Goal: Transaction & Acquisition: Purchase product/service

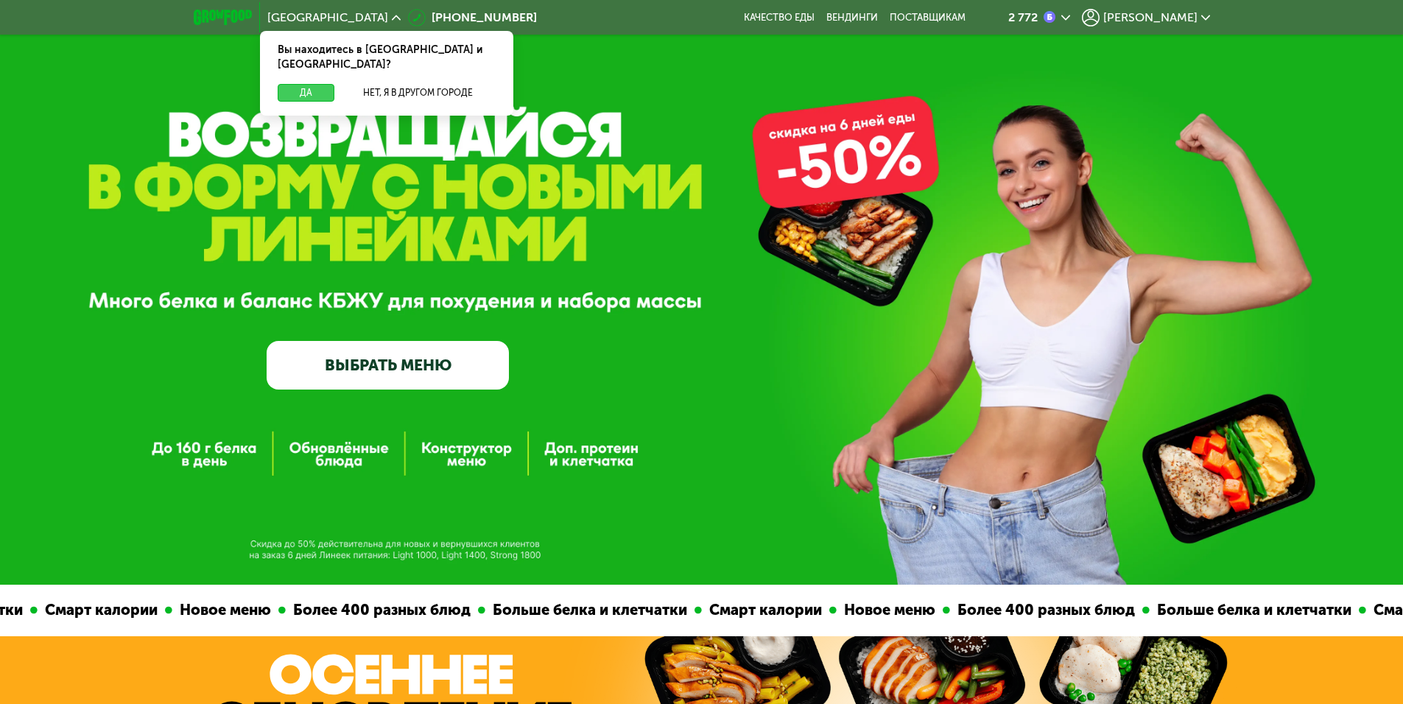
click at [301, 84] on button "Да" at bounding box center [306, 93] width 57 height 18
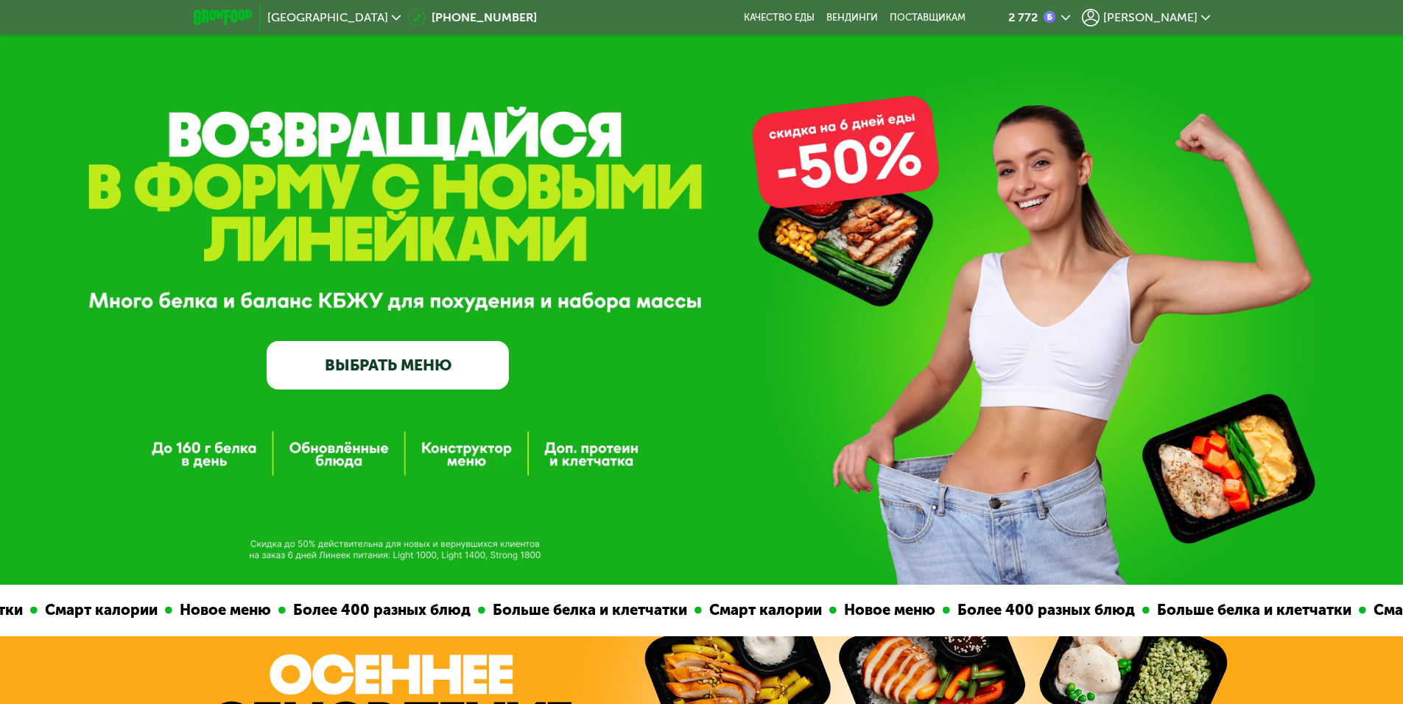
click at [1206, 13] on icon at bounding box center [1205, 17] width 9 height 9
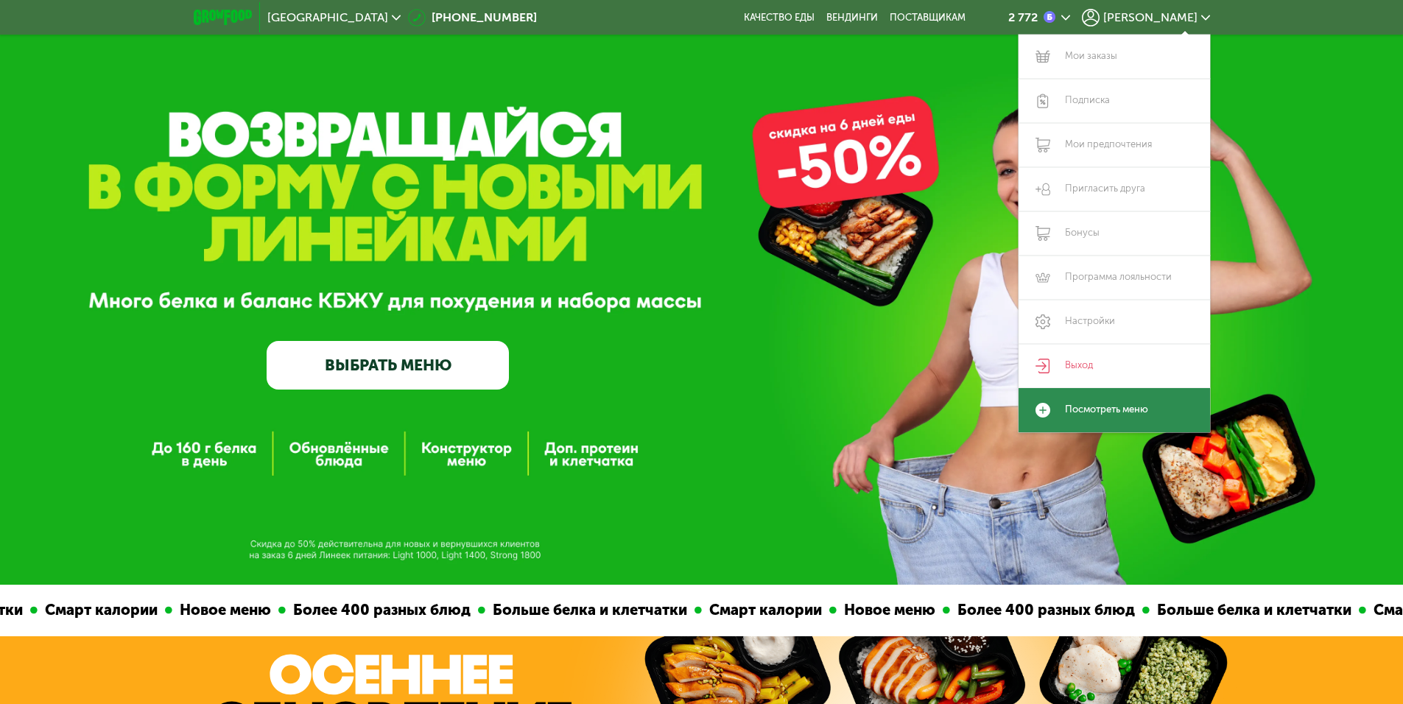
click at [1065, 414] on link "Посмотреть меню" at bounding box center [1115, 410] width 192 height 44
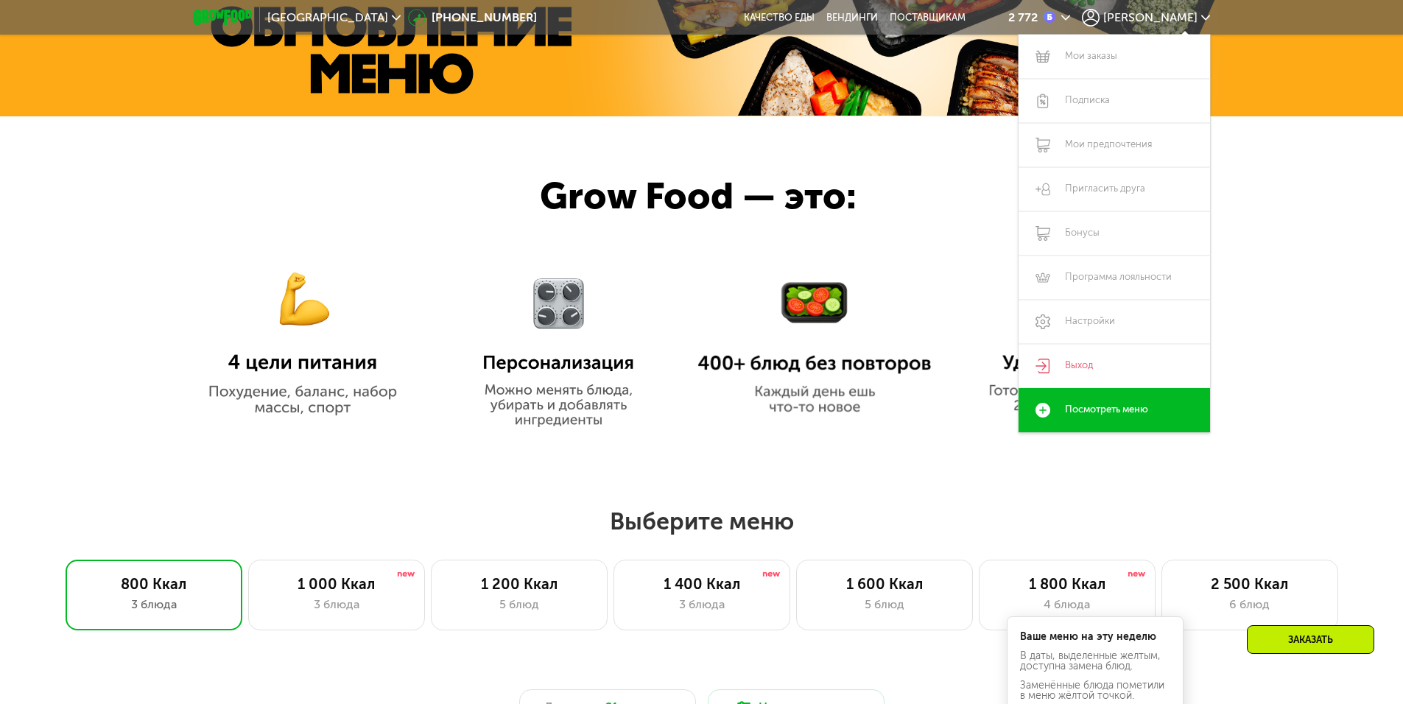
scroll to position [745, 0]
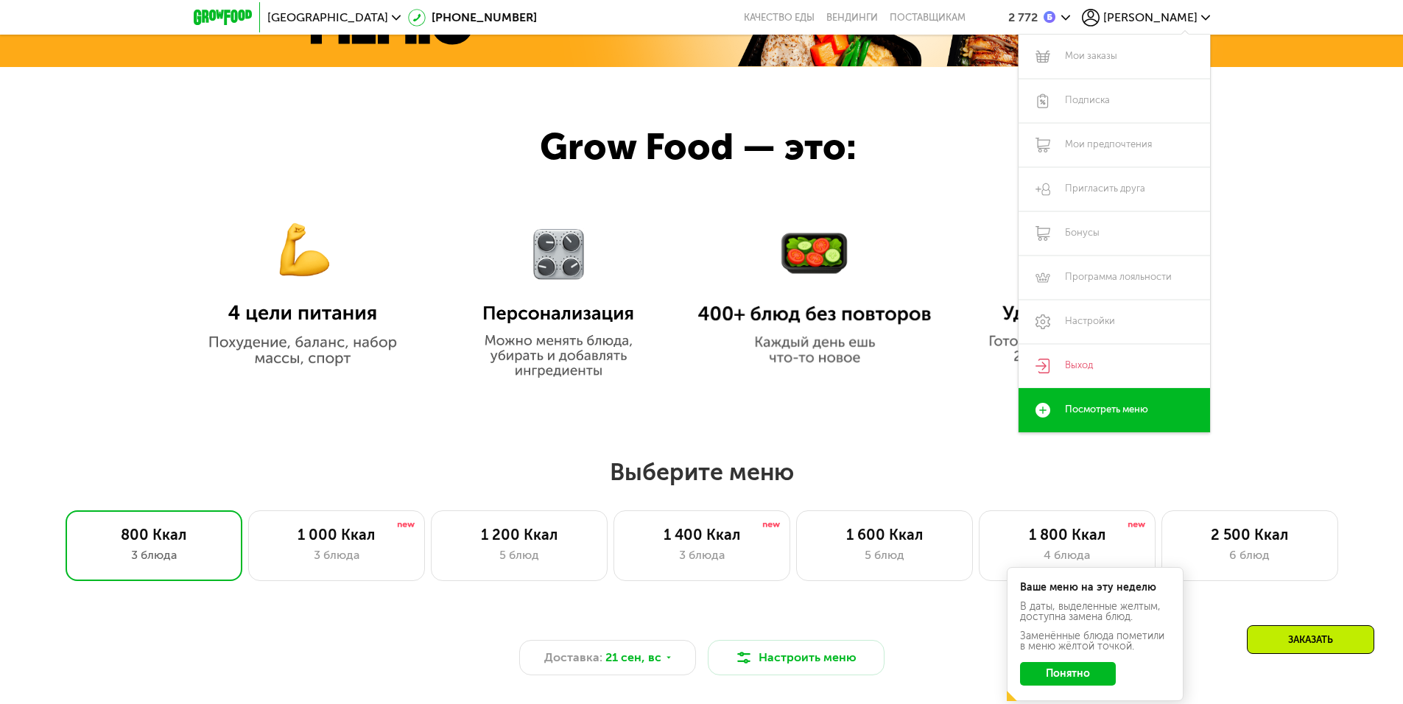
click at [1281, 292] on div at bounding box center [701, 236] width 1403 height 339
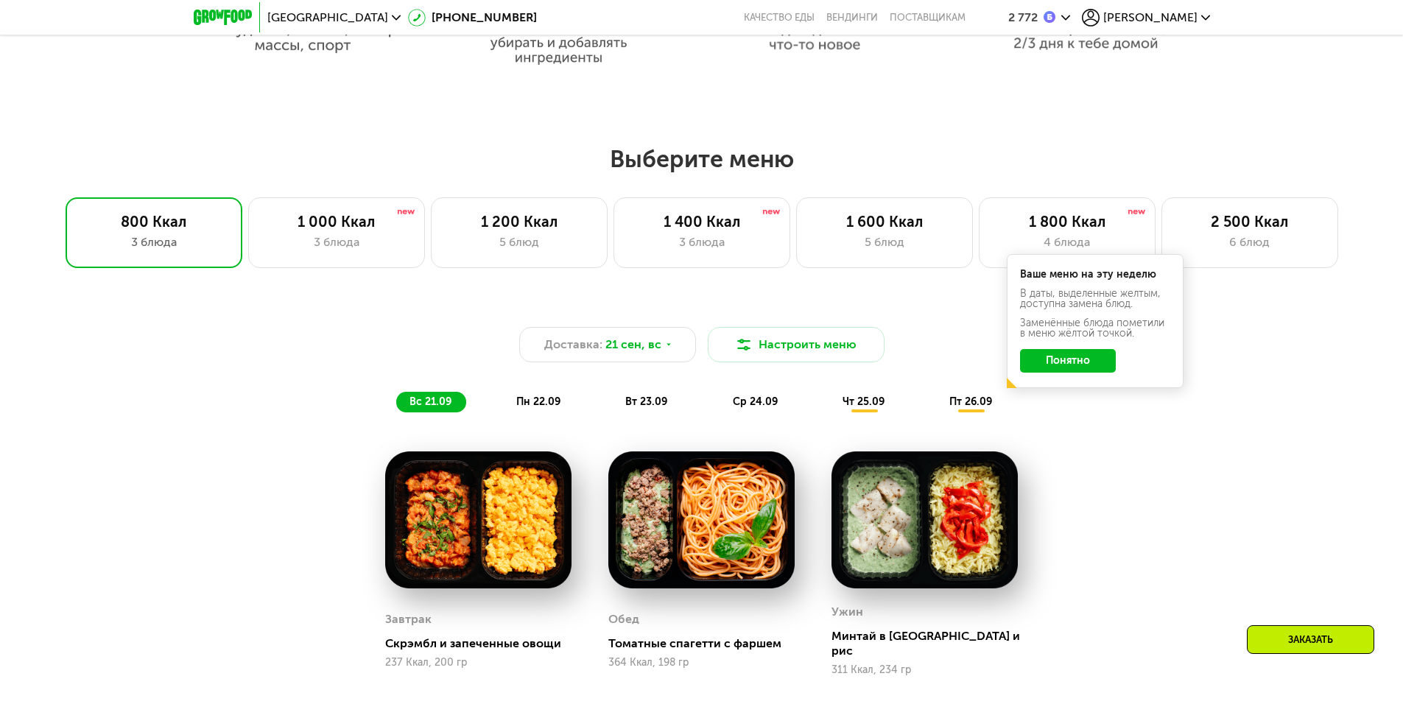
scroll to position [1077, 0]
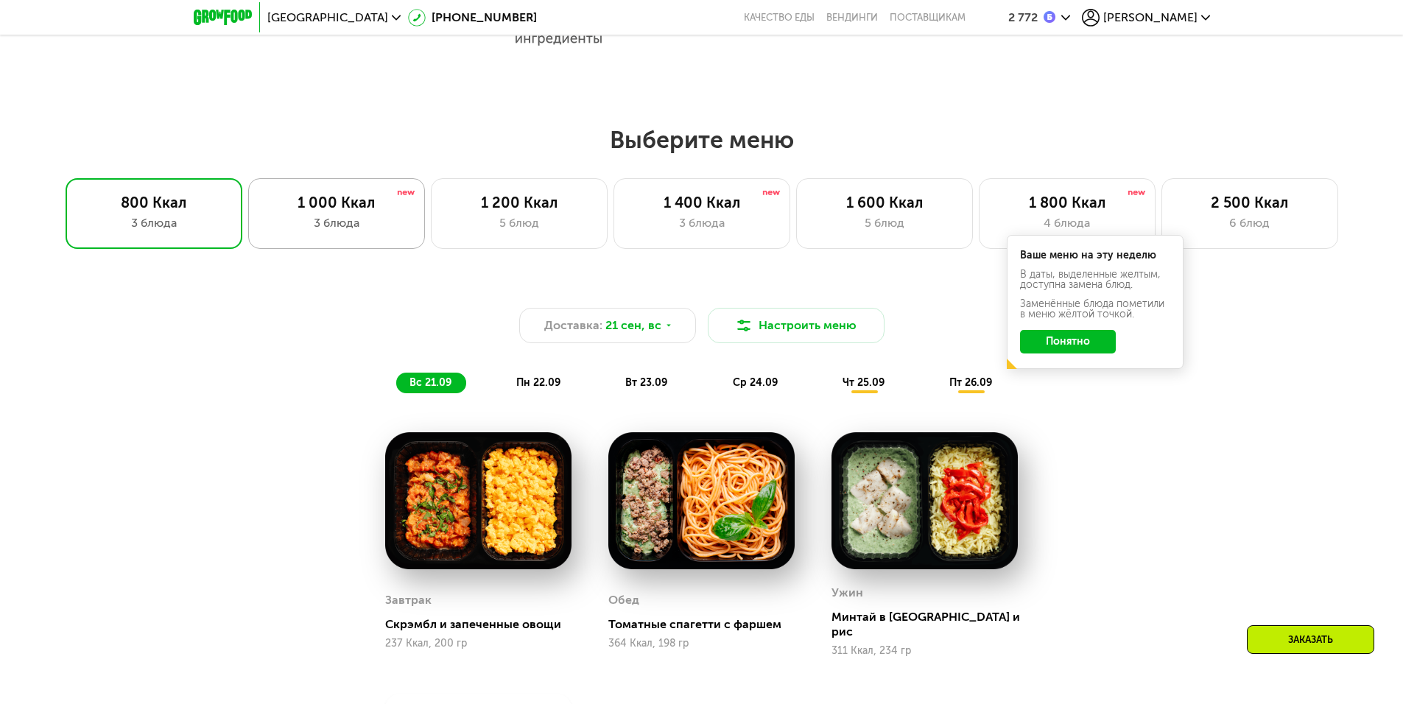
click at [390, 211] on div "1 000 Ккал" at bounding box center [337, 203] width 146 height 18
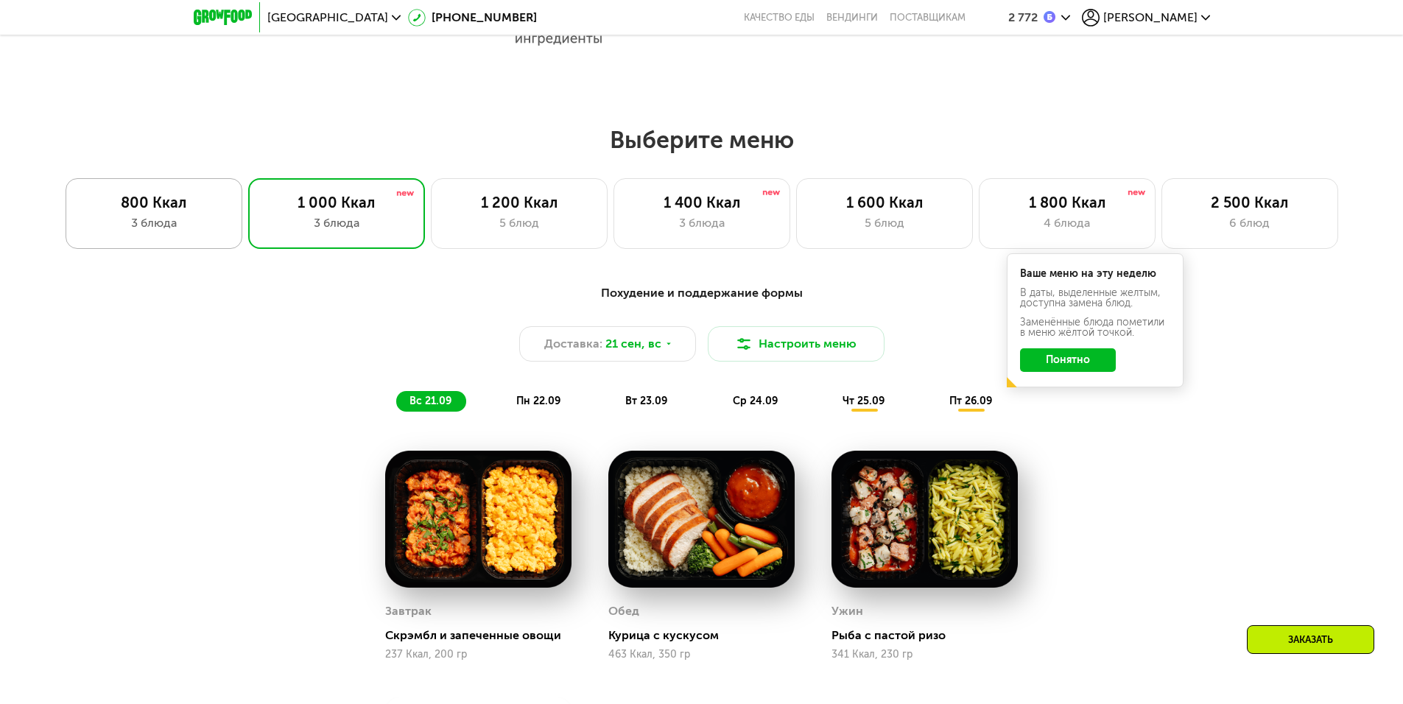
click at [176, 211] on div "800 Ккал" at bounding box center [154, 203] width 146 height 18
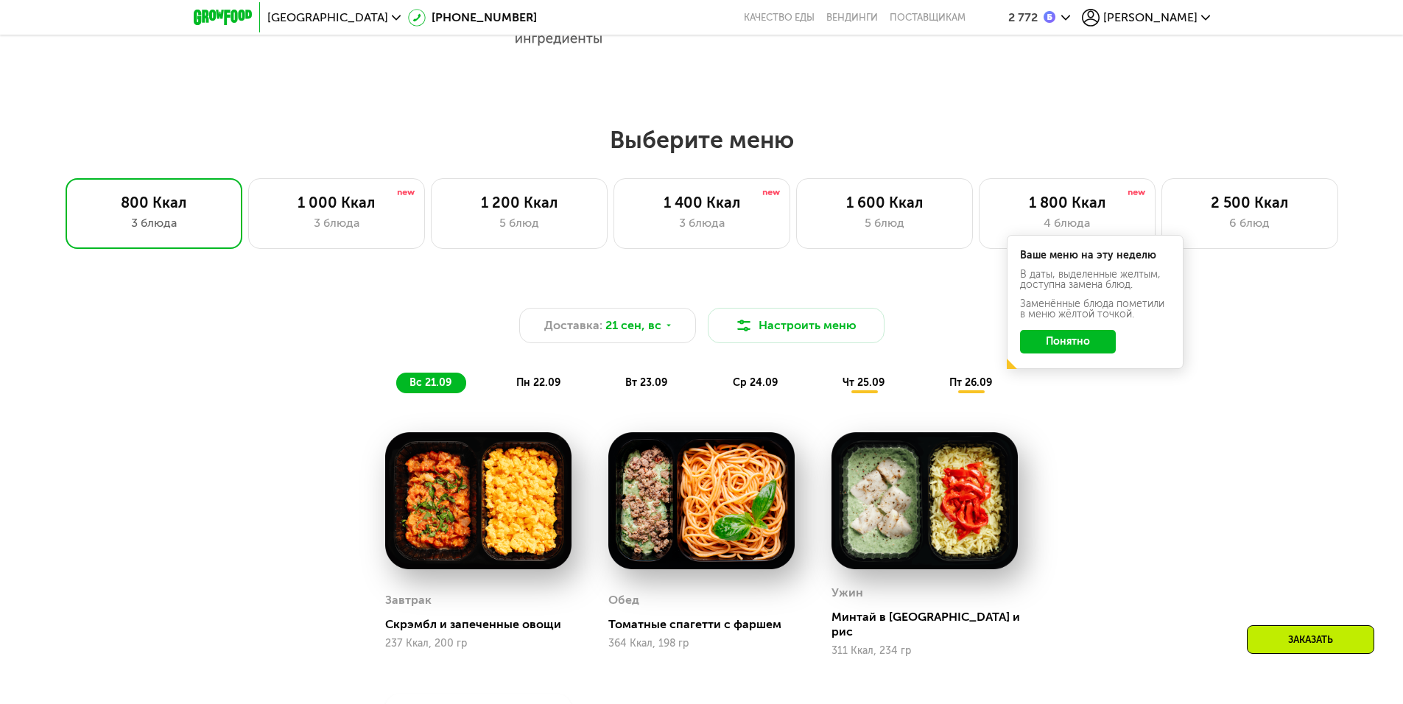
click at [1268, 386] on div "Доставка: [DATE] Настроить меню вс 21.09 пн 22.09 вт 23.09 ср 24.09 чт 25.09 пт…" at bounding box center [701, 592] width 1403 height 656
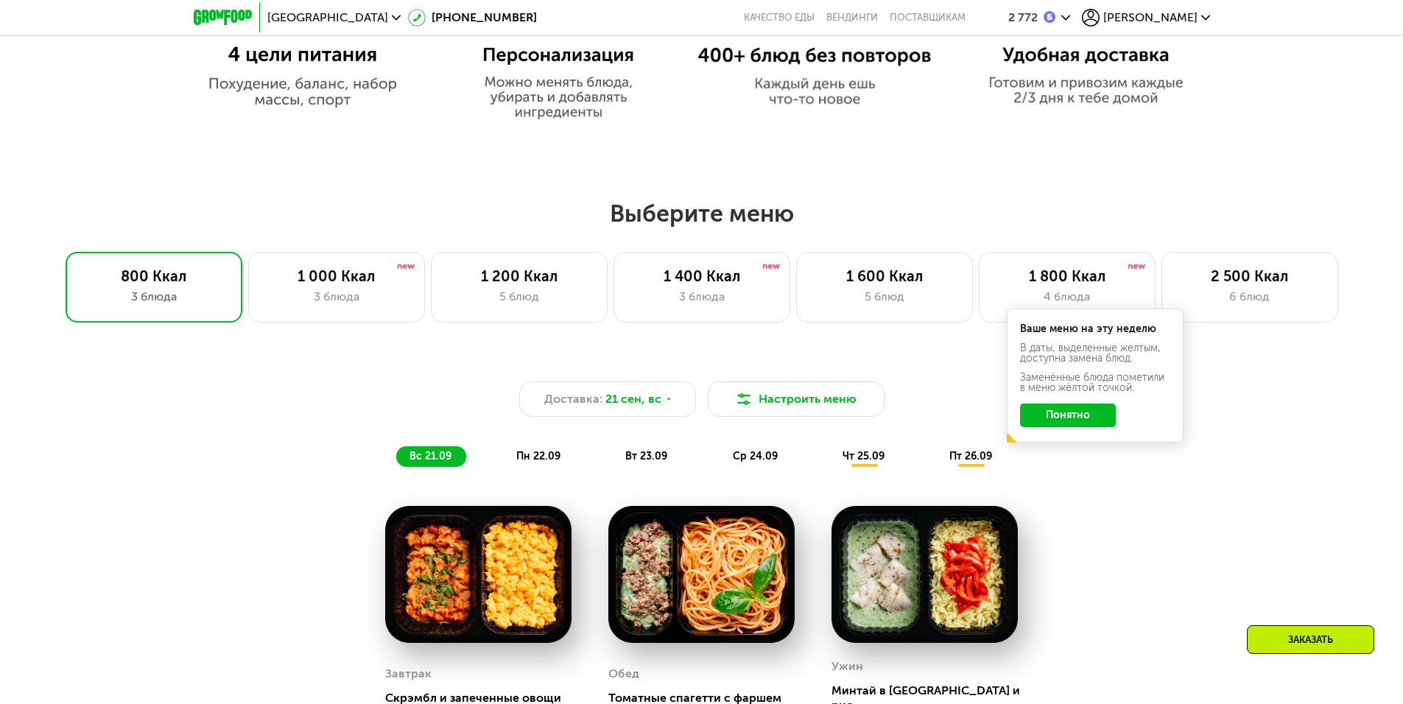
scroll to position [1040, 0]
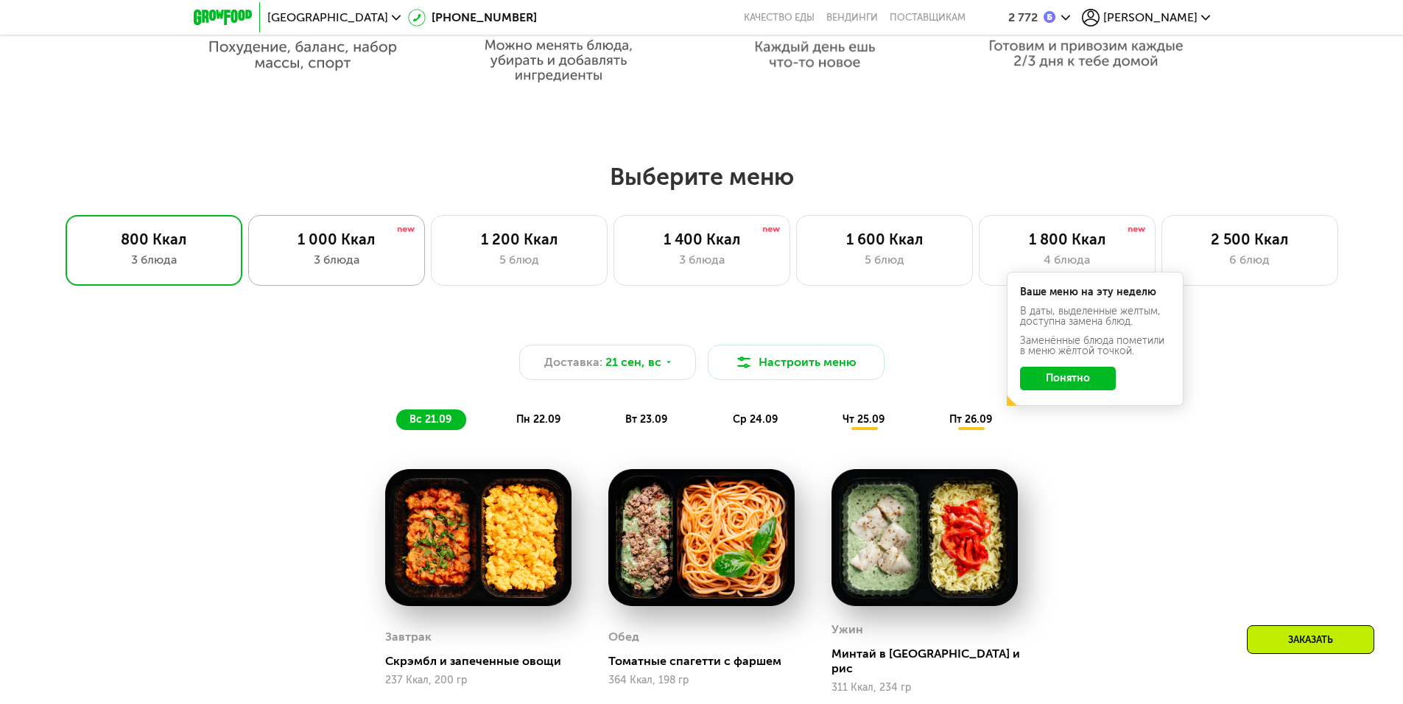
click at [354, 258] on div "3 блюда" at bounding box center [337, 260] width 146 height 18
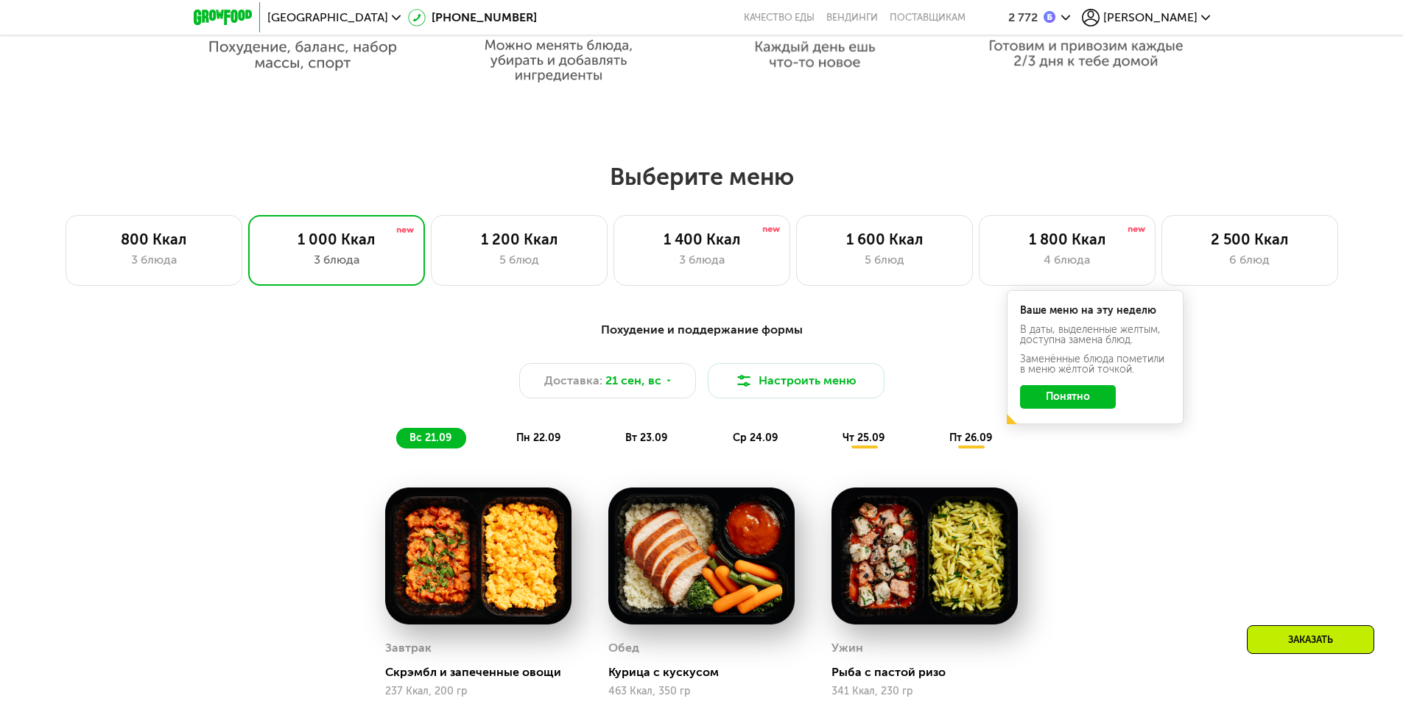
click at [1080, 397] on button "Понятно" at bounding box center [1068, 397] width 96 height 24
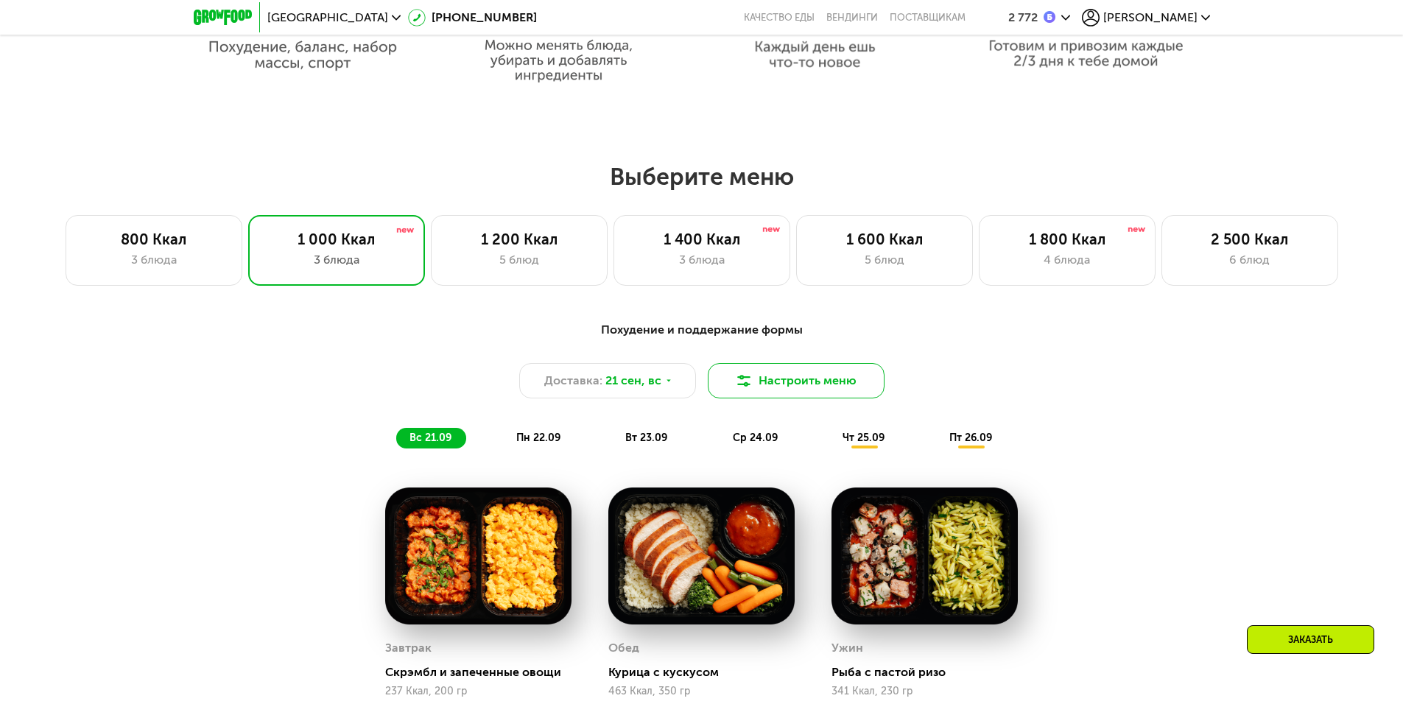
click at [742, 385] on img at bounding box center [744, 381] width 18 height 18
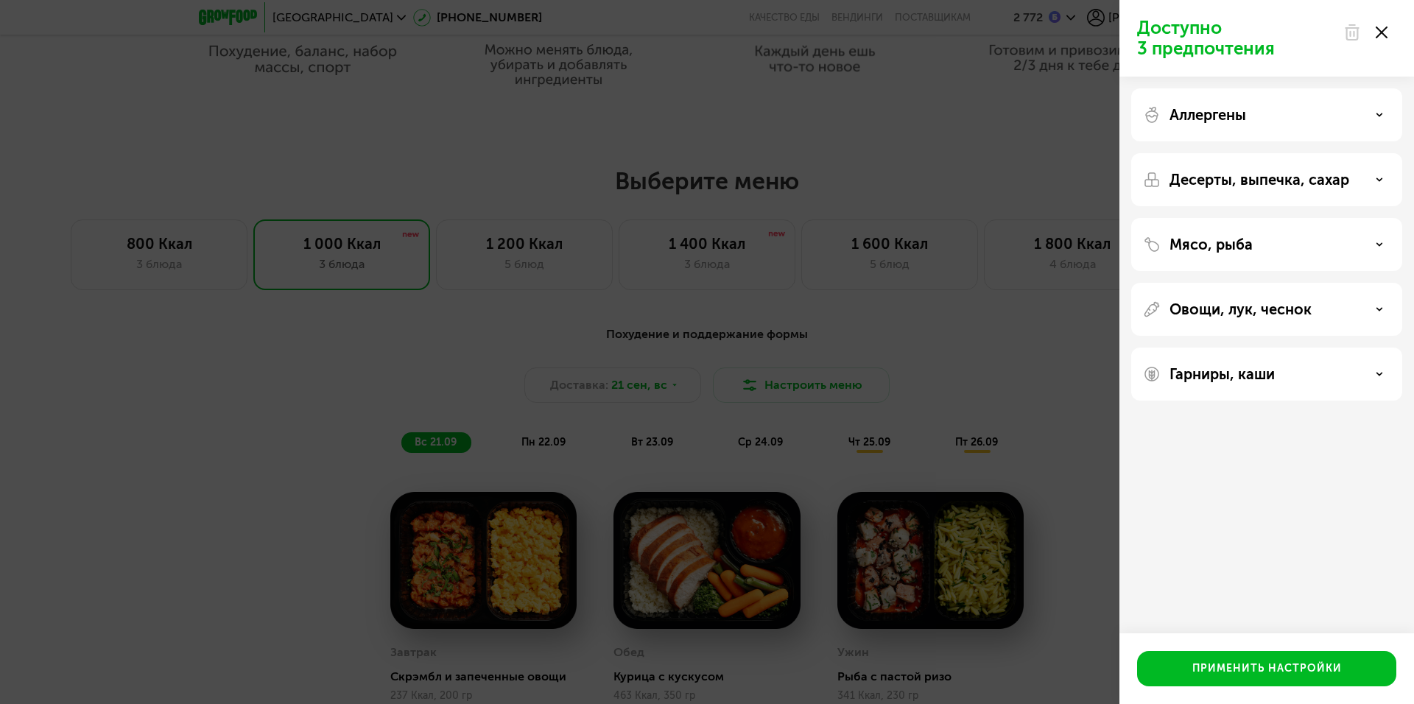
click at [1374, 112] on div "Аллергены" at bounding box center [1266, 115] width 247 height 18
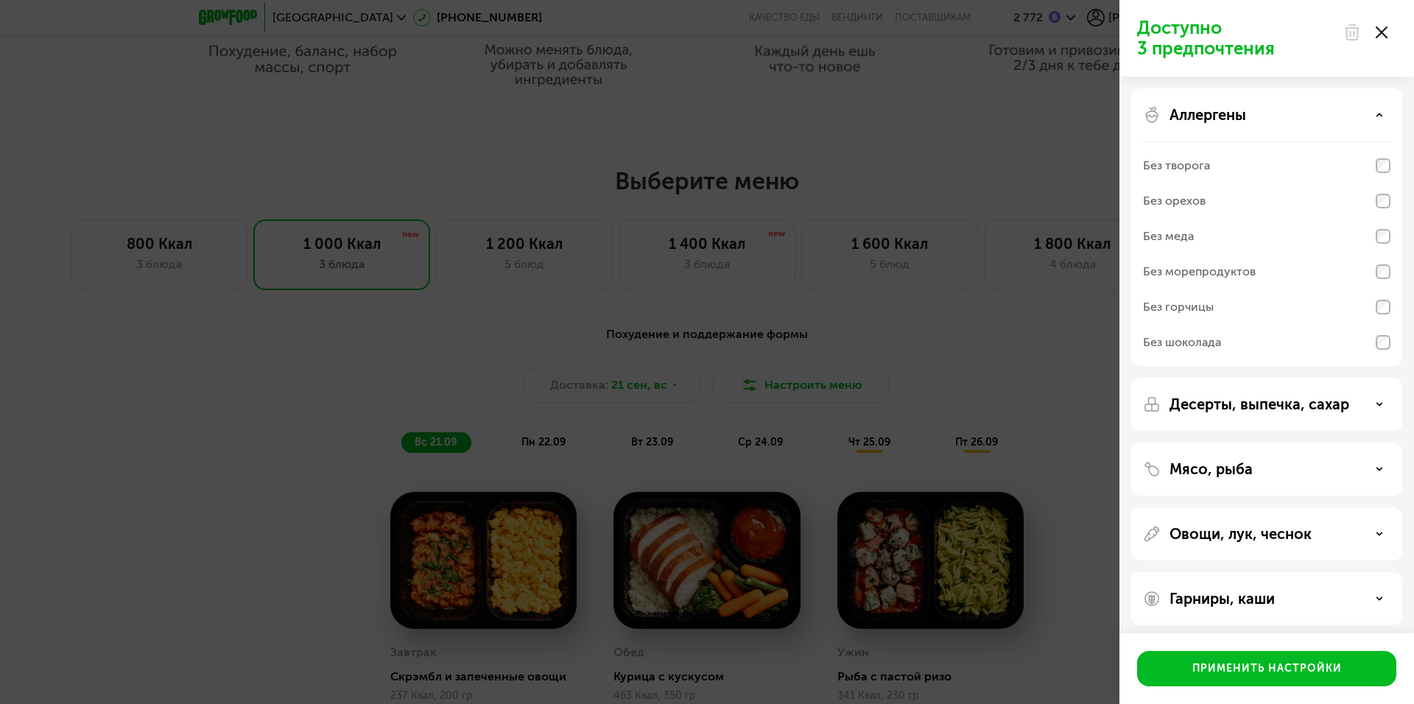
click at [1380, 401] on icon at bounding box center [1379, 404] width 7 height 7
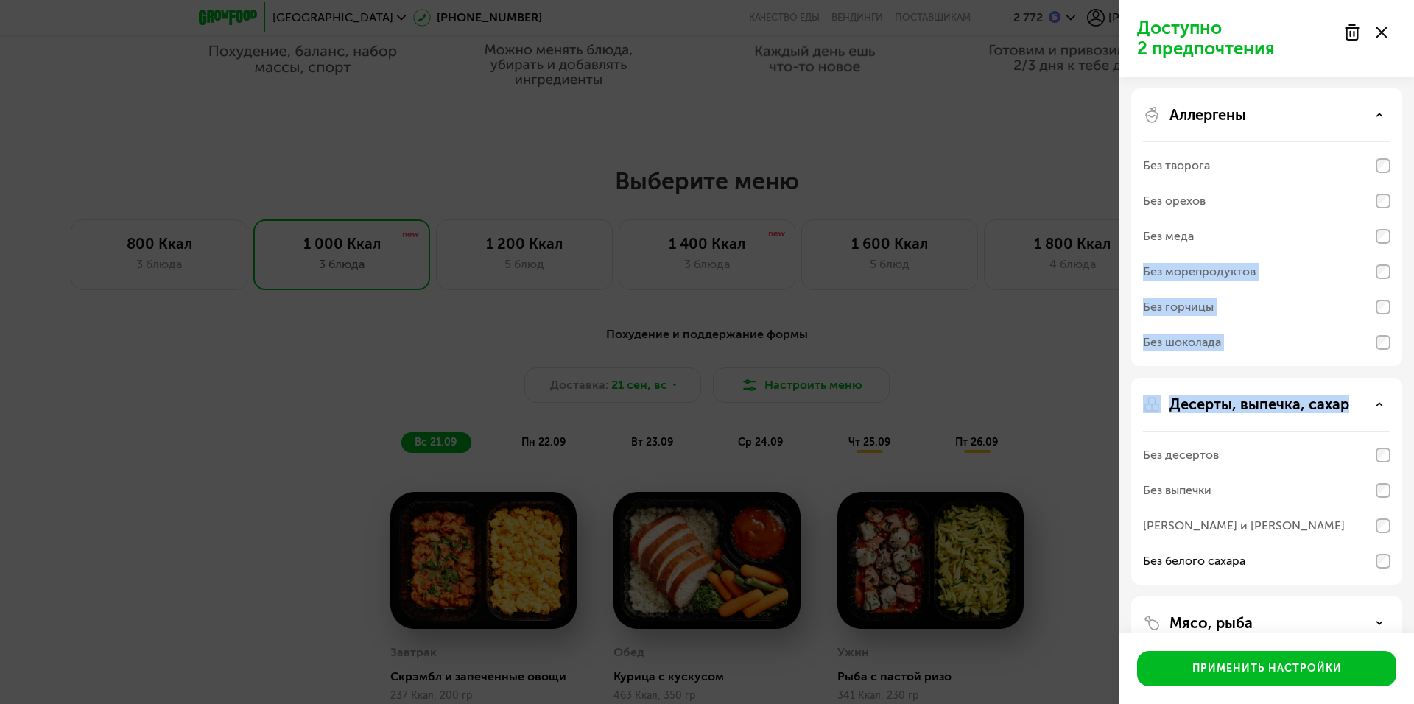
drag, startPoint x: 1335, startPoint y: 465, endPoint x: 1341, endPoint y: 273, distance: 193.1
click at [1341, 273] on div "Аллергены Без творога Без орехов Без меда Без морепродуктов Без горчицы Без шок…" at bounding box center [1267, 434] width 295 height 714
click at [1027, 363] on div "Доступно 2 предпочтения Аллергены Без творога Без орехов Без меда Без морепроду…" at bounding box center [707, 352] width 1414 height 704
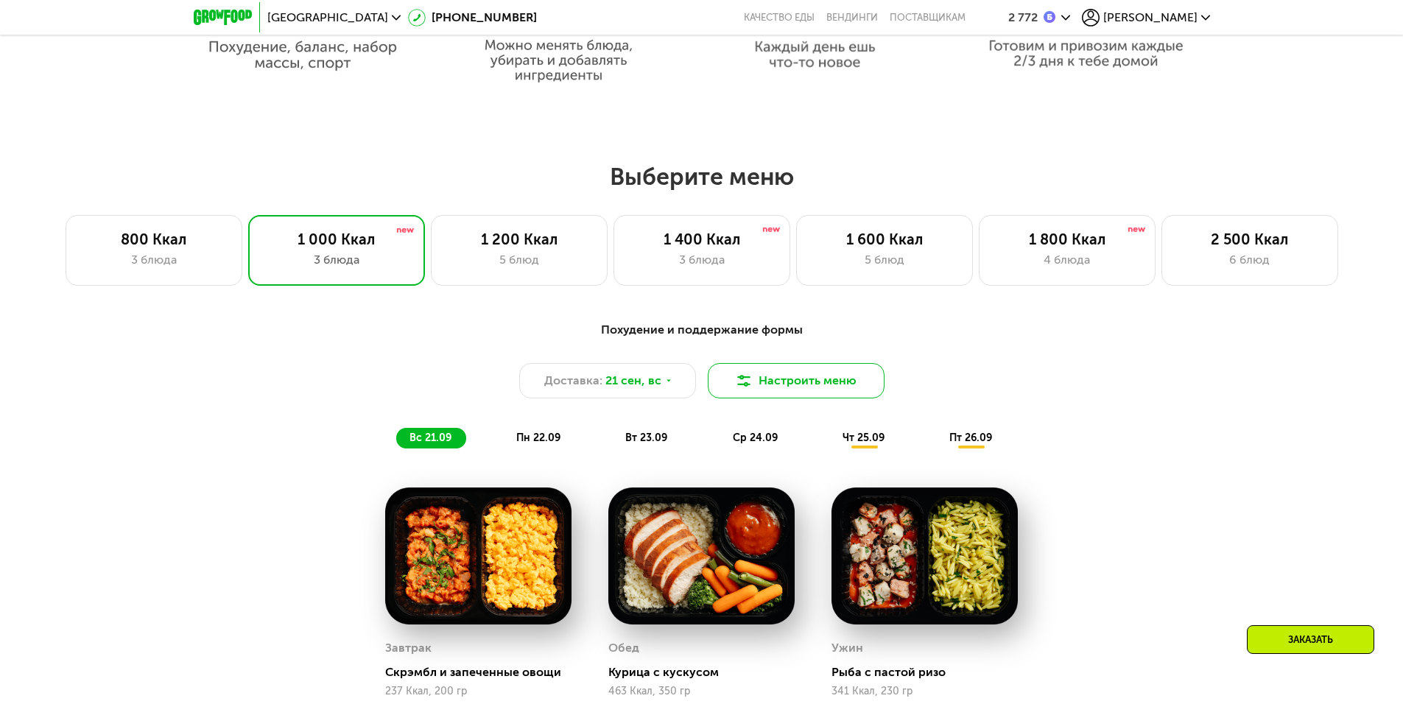
click at [805, 387] on button "Настроить меню" at bounding box center [796, 380] width 177 height 35
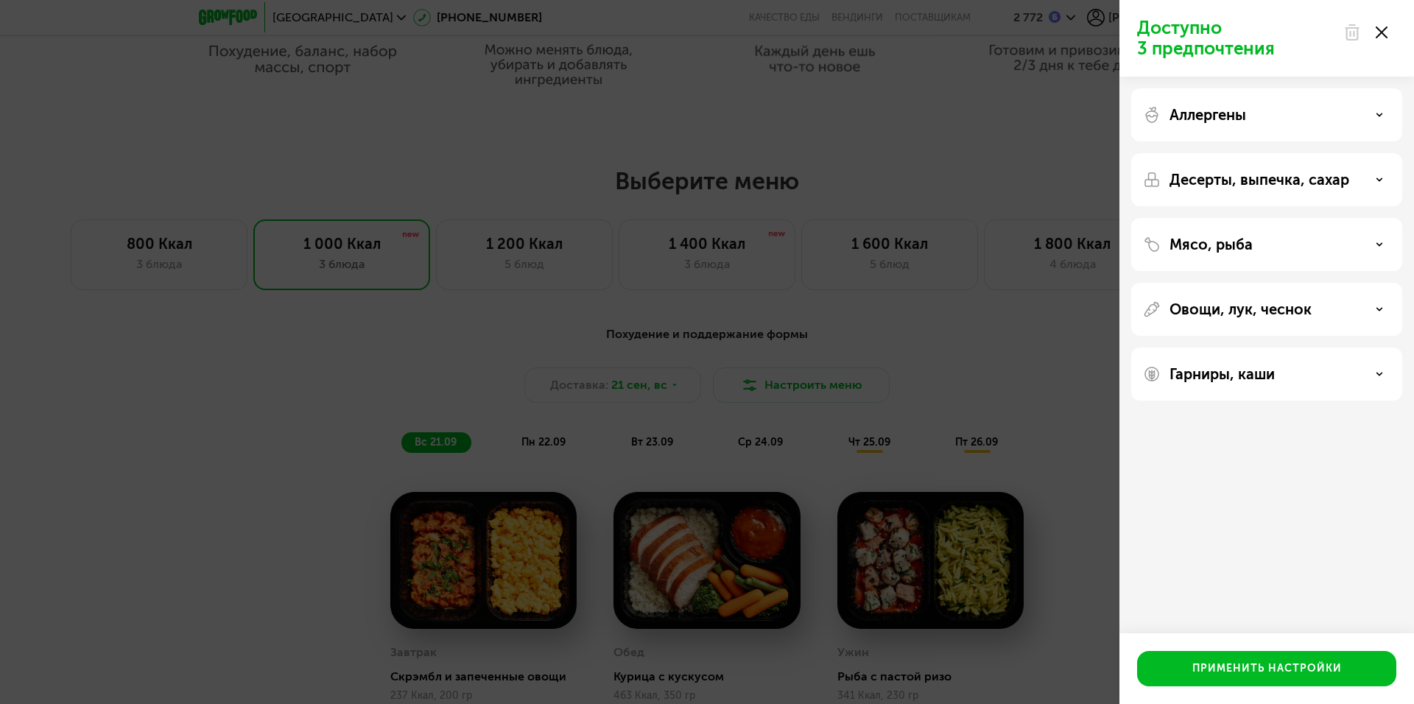
click at [1378, 116] on icon at bounding box center [1379, 114] width 7 height 7
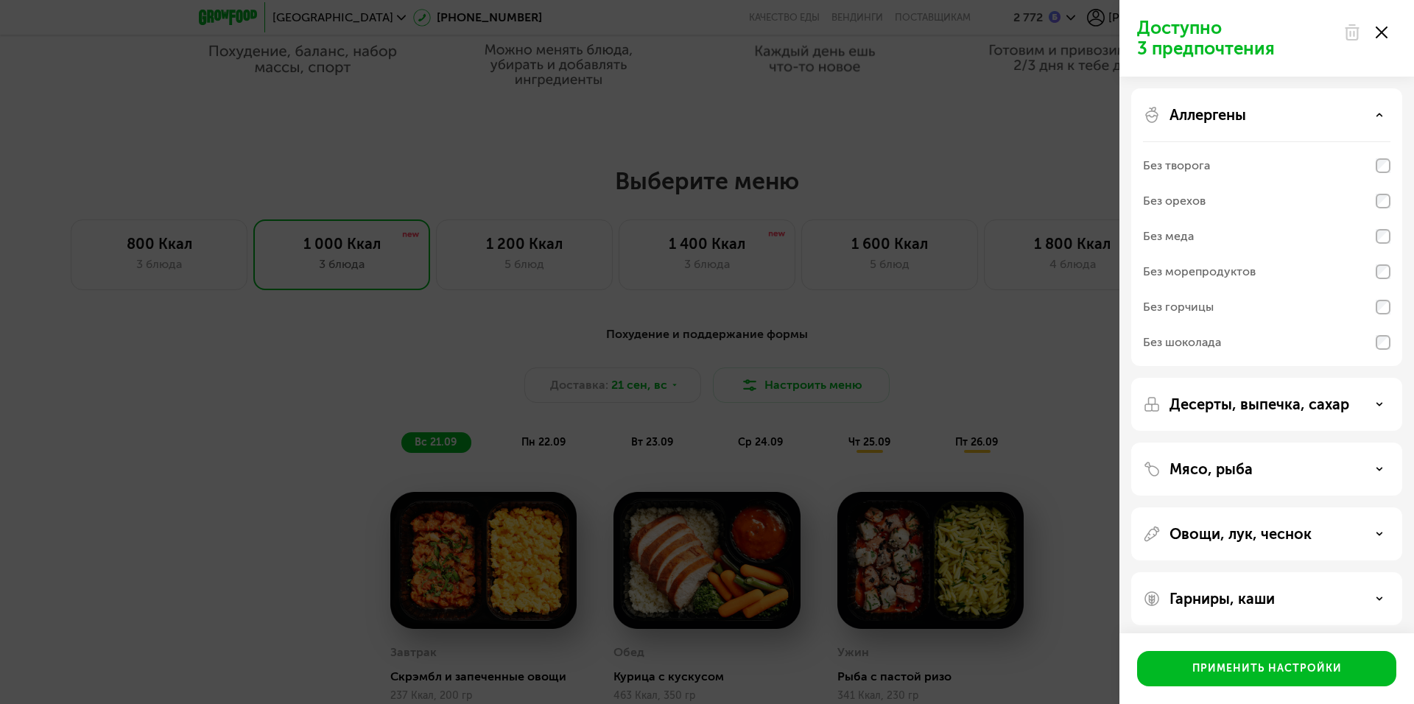
click at [1380, 110] on div "Аллергены" at bounding box center [1266, 115] width 247 height 18
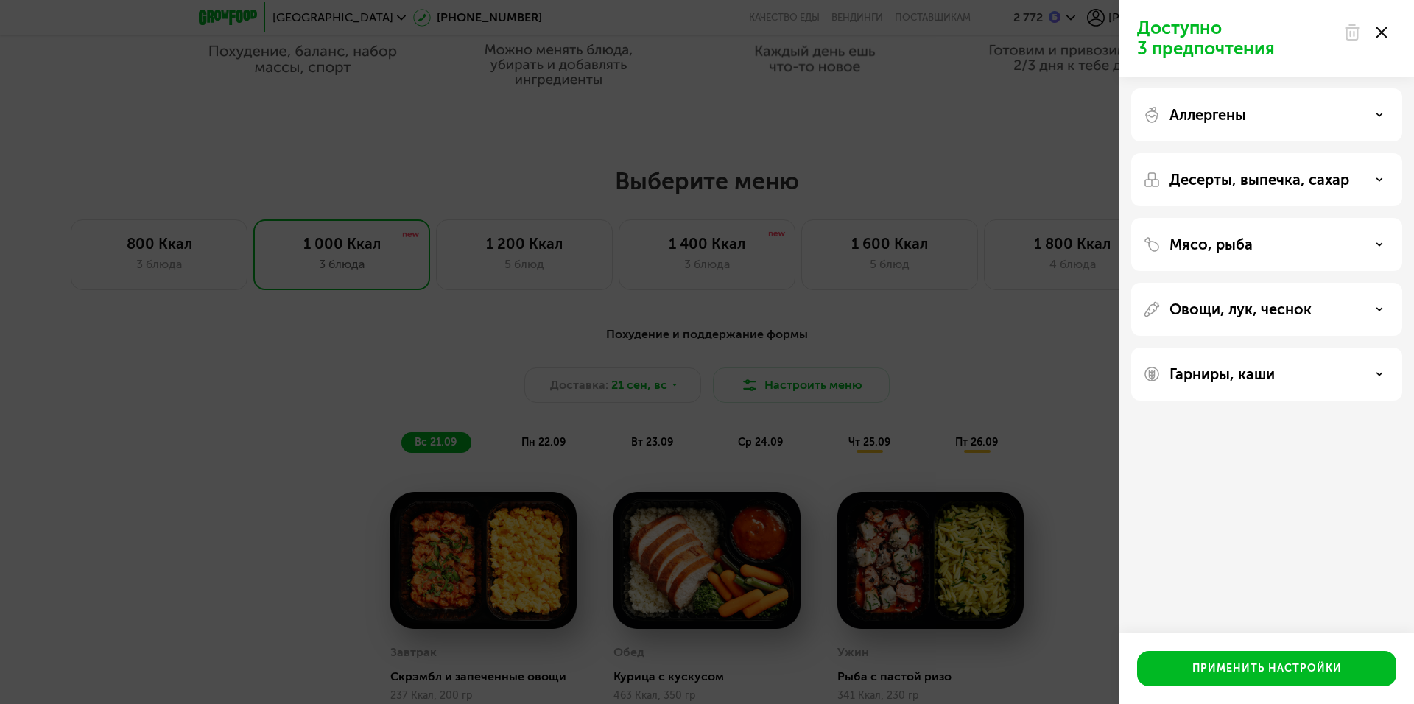
click at [1380, 183] on div "Десерты, выпечка, сахар" at bounding box center [1266, 180] width 247 height 18
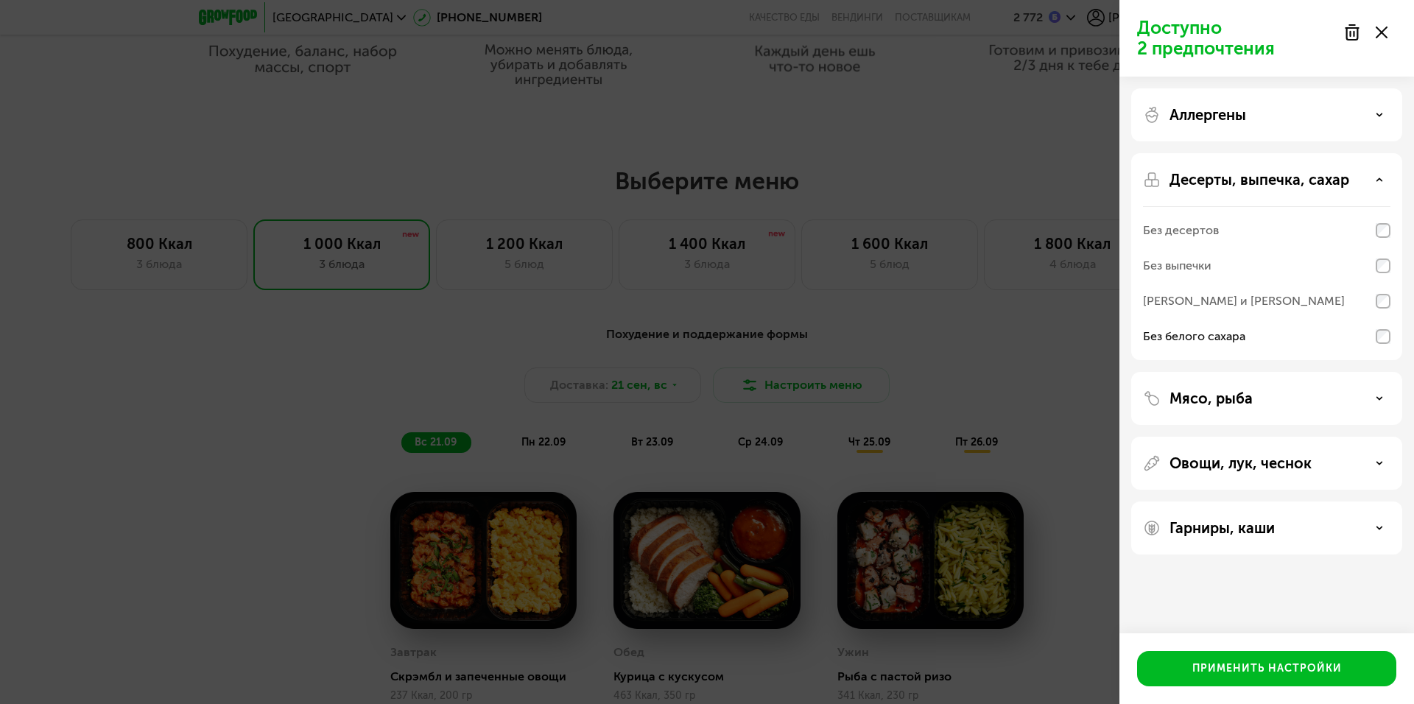
click at [1381, 181] on icon at bounding box center [1379, 179] width 7 height 7
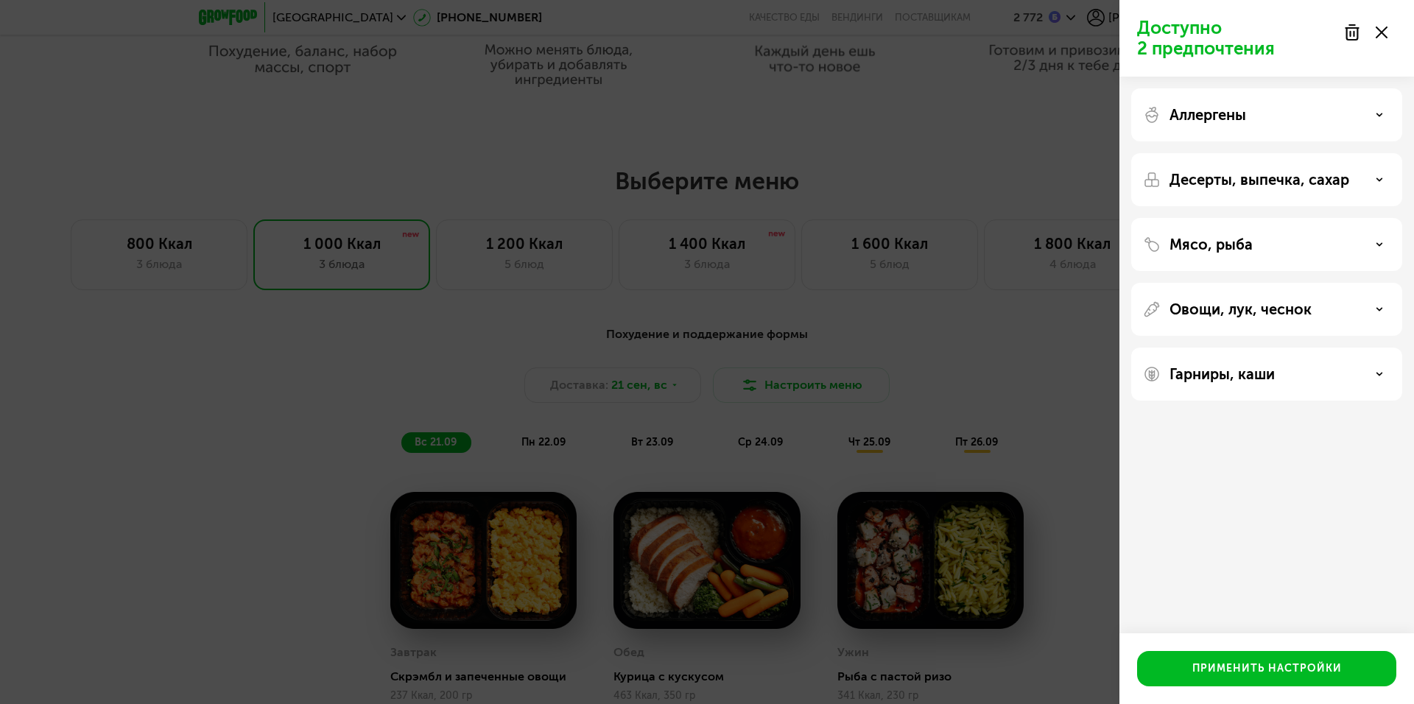
click at [1376, 245] on icon at bounding box center [1379, 244] width 7 height 7
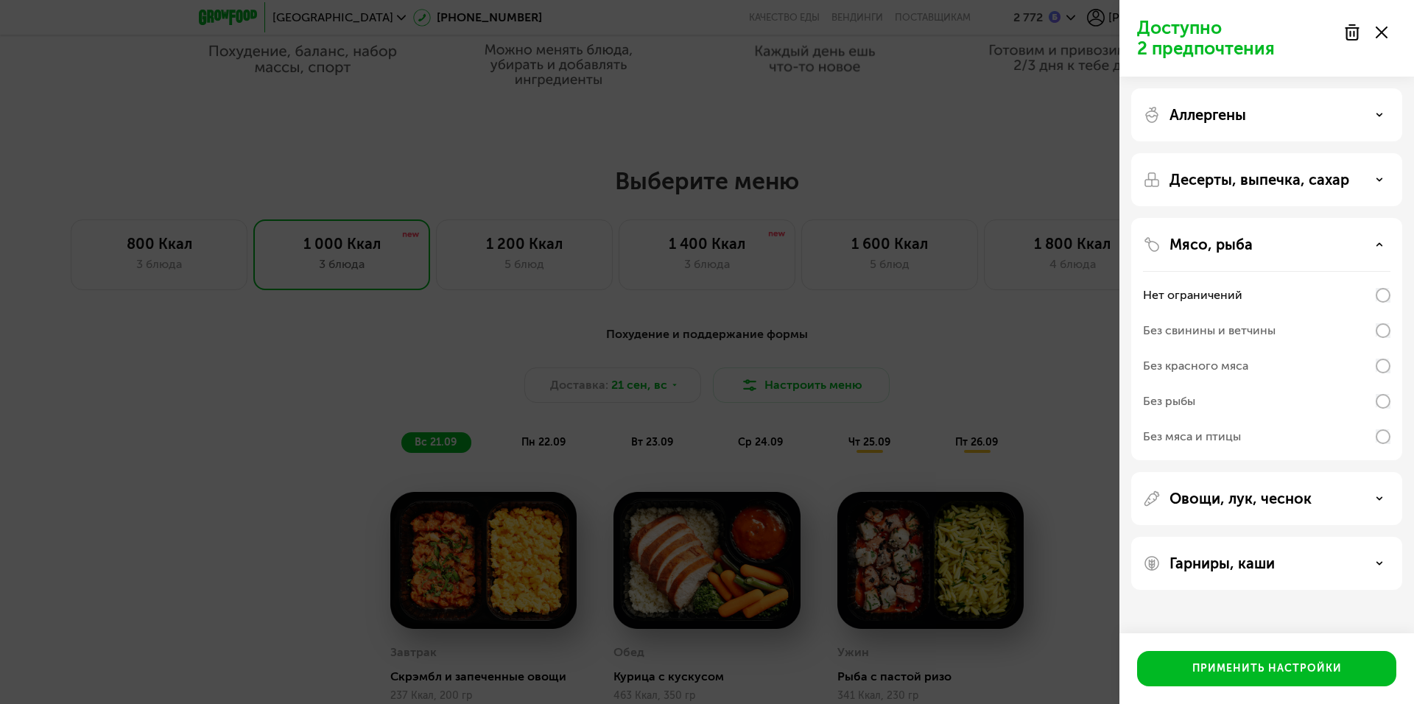
click at [1376, 245] on icon at bounding box center [1379, 244] width 7 height 7
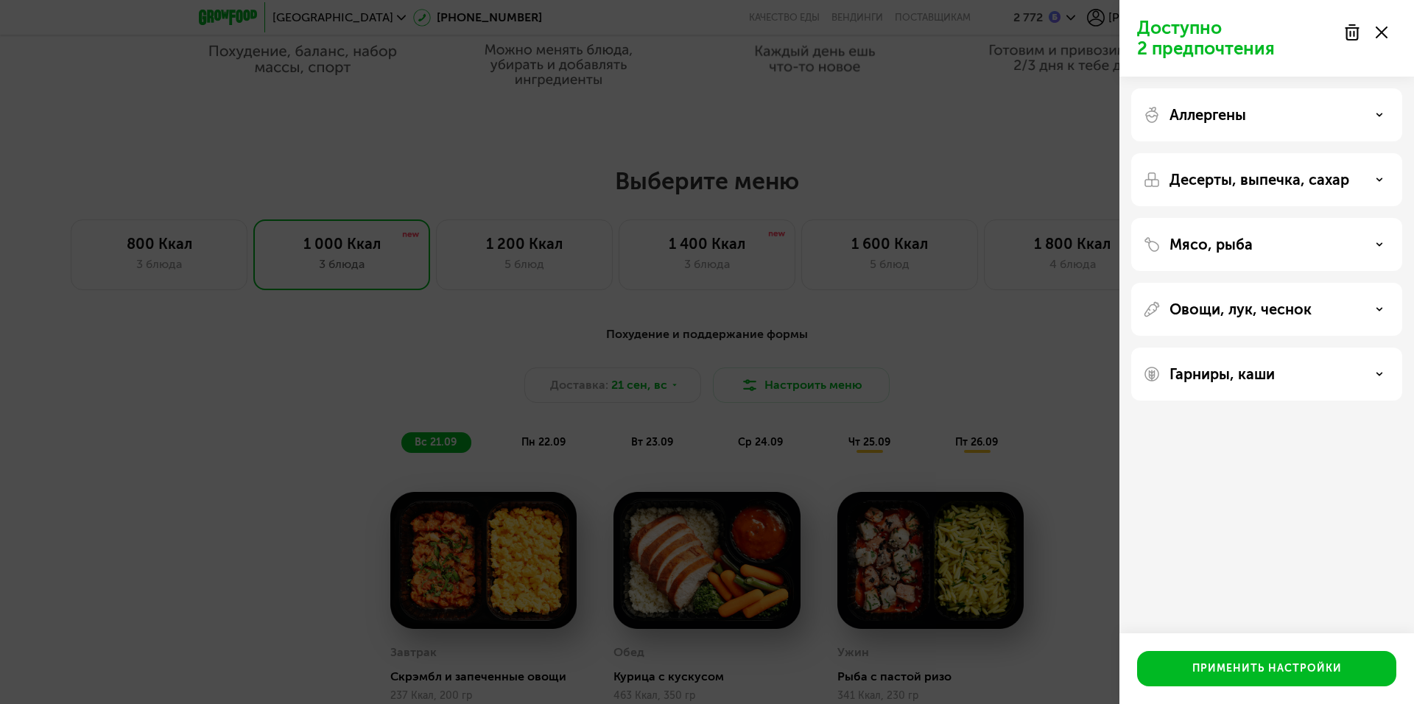
click at [1377, 307] on icon at bounding box center [1379, 309] width 7 height 7
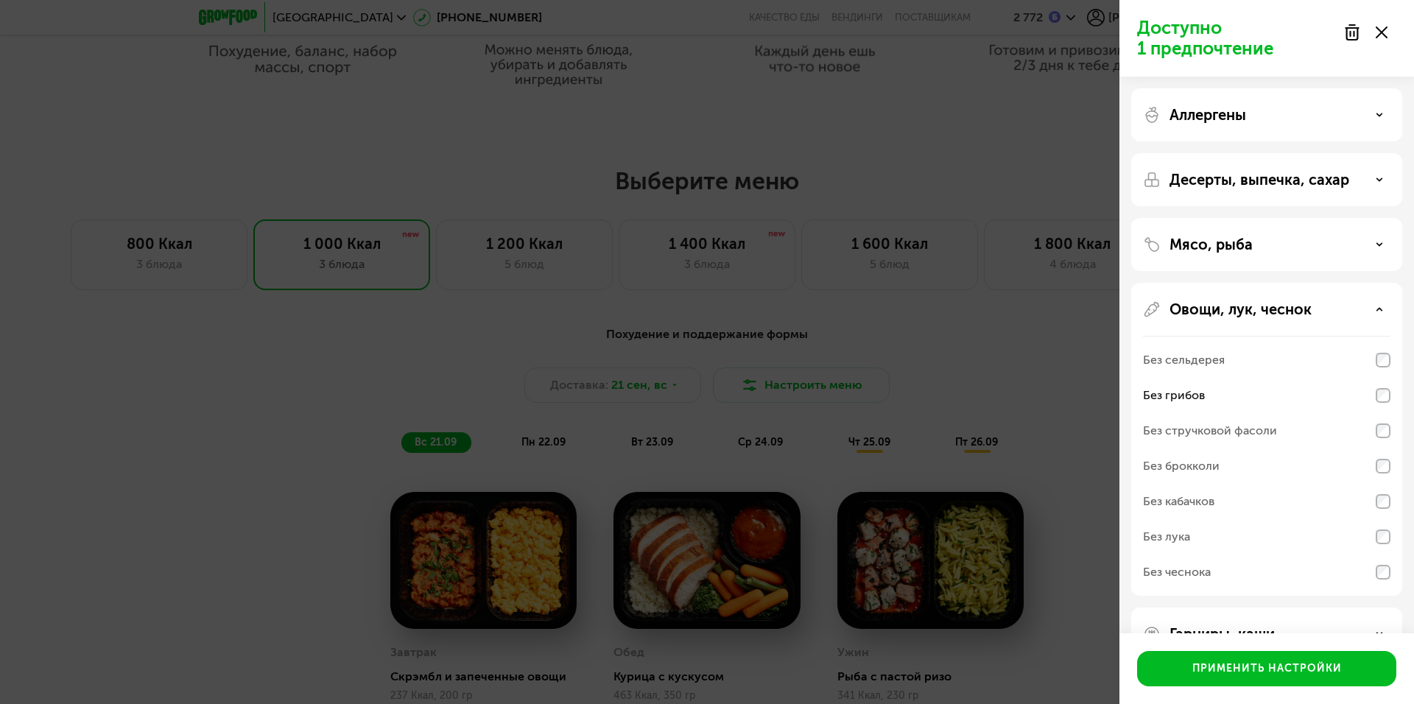
click at [1382, 310] on icon at bounding box center [1379, 309] width 7 height 7
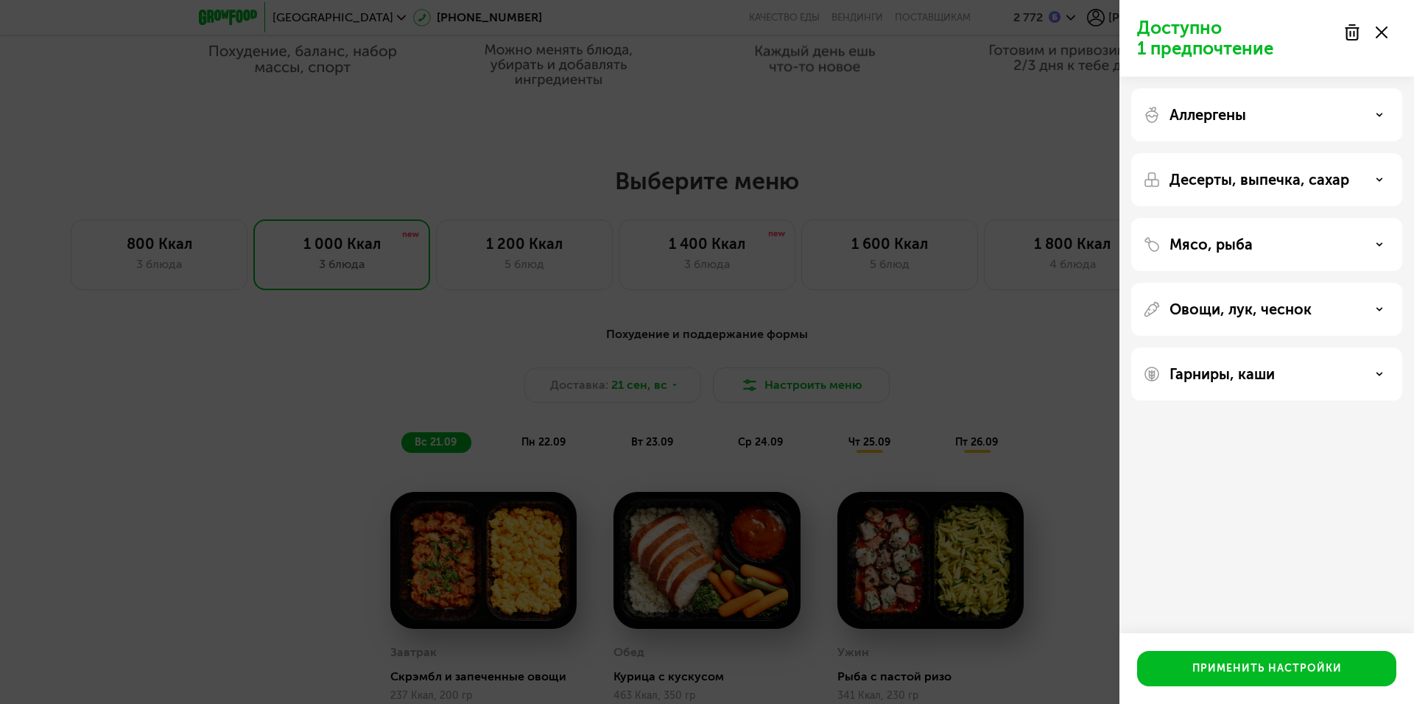
click at [1380, 374] on use at bounding box center [1379, 374] width 5 height 2
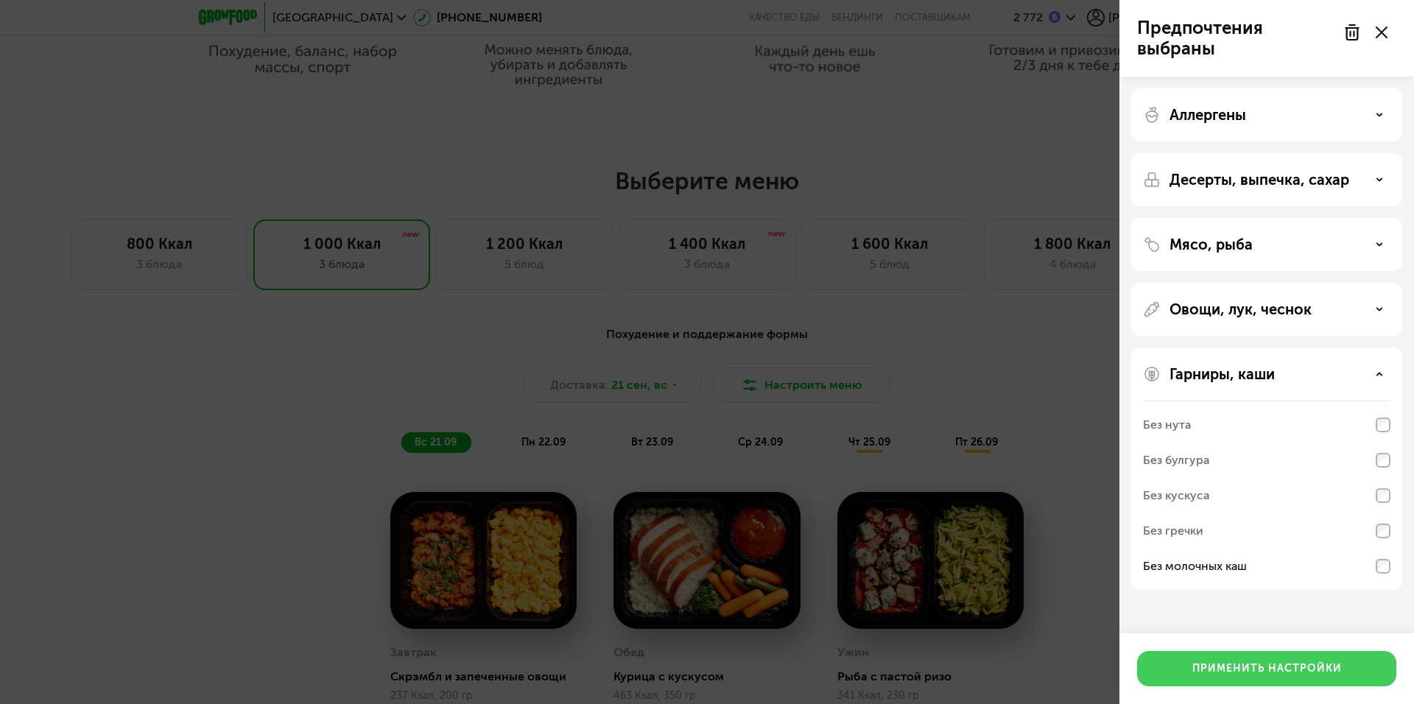
click at [1256, 668] on div "Применить настройки" at bounding box center [1267, 668] width 150 height 15
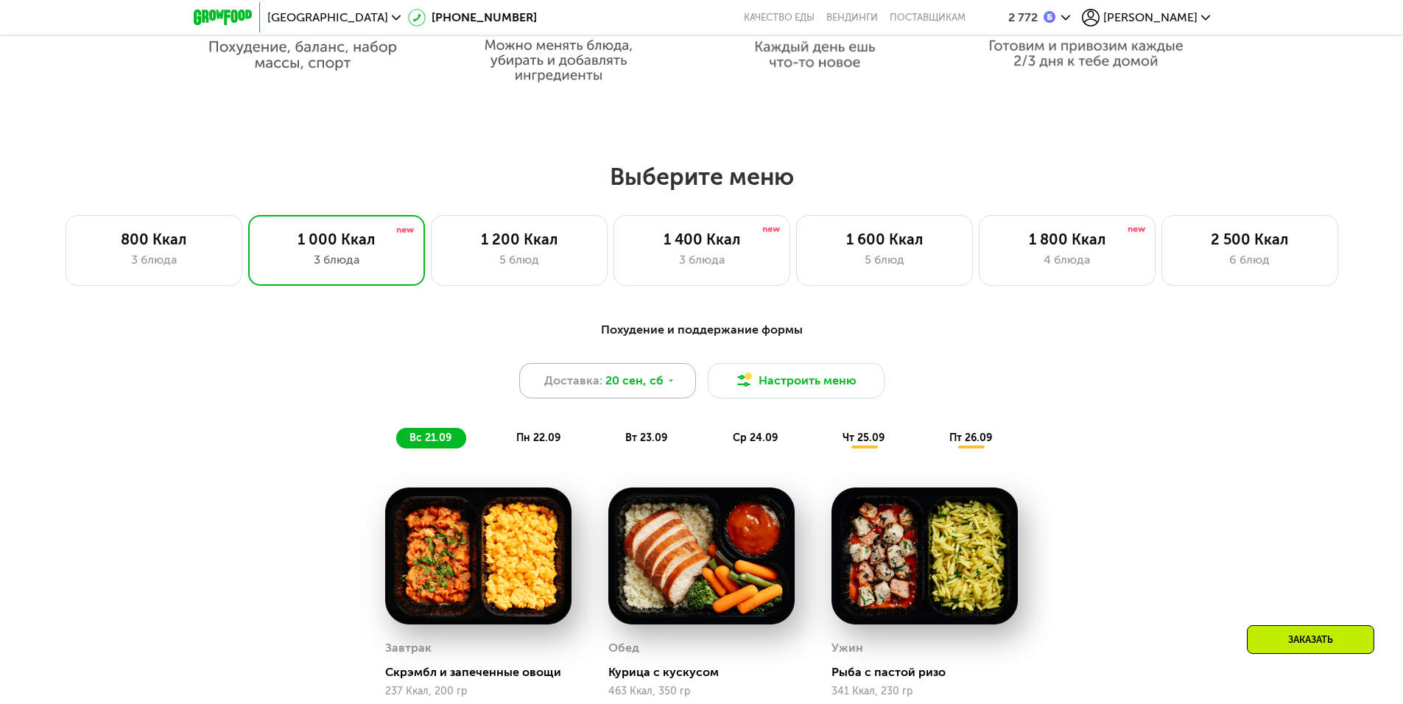
click at [669, 382] on use at bounding box center [671, 380] width 4 height 2
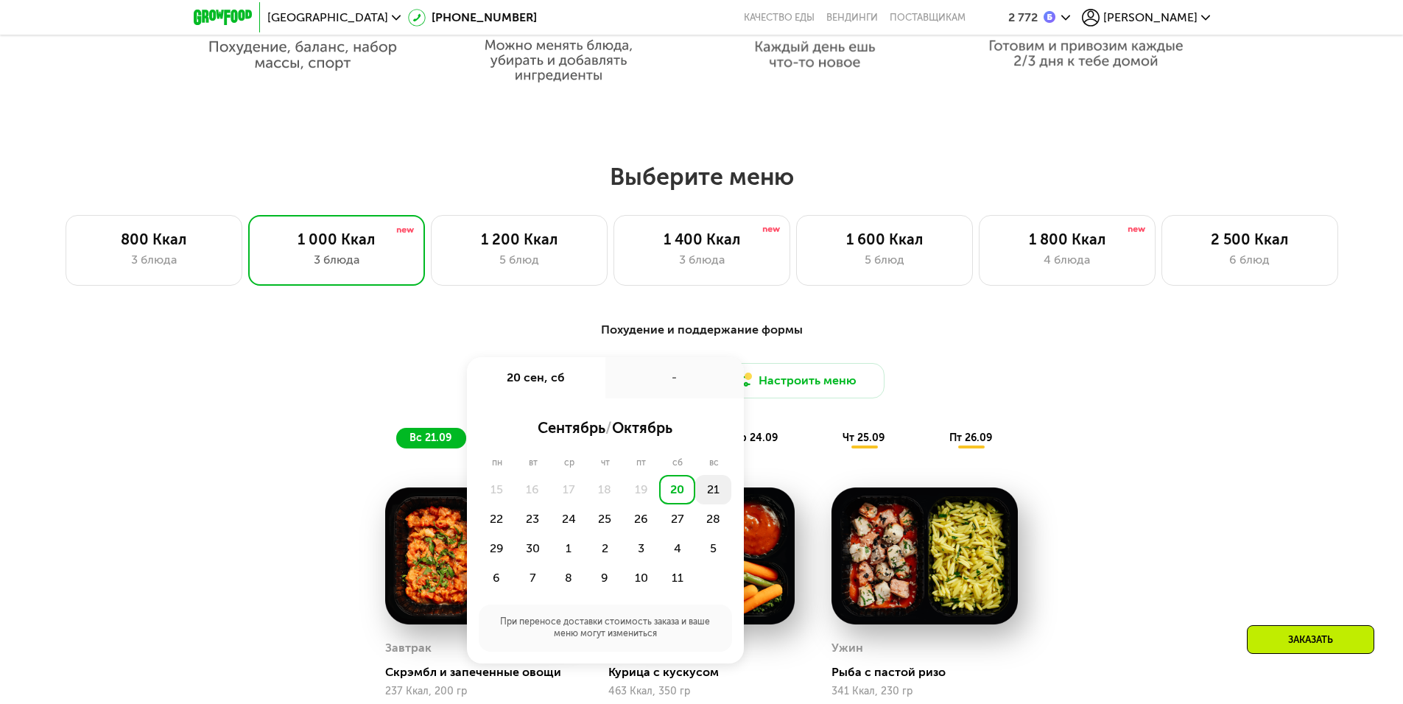
click at [713, 499] on div "21" at bounding box center [713, 489] width 36 height 29
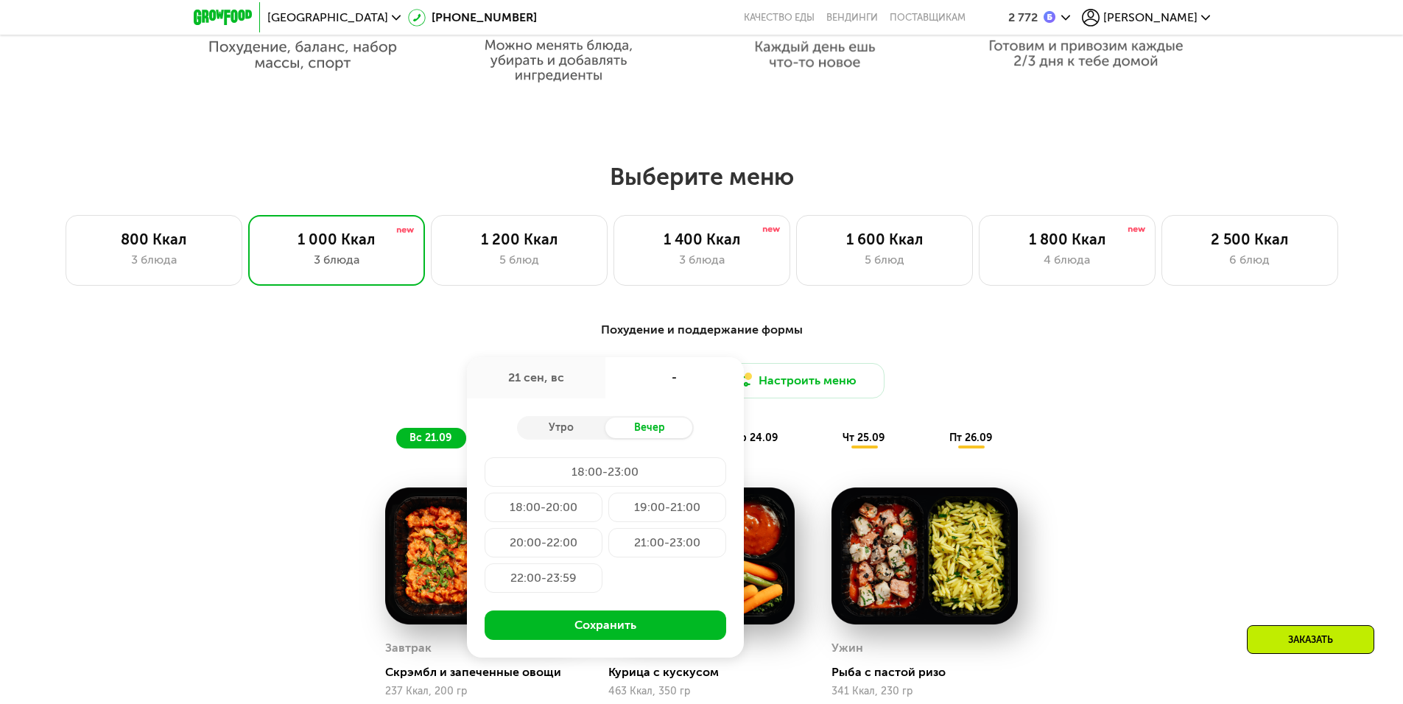
click at [696, 547] on div "21:00-23:00" at bounding box center [667, 542] width 118 height 29
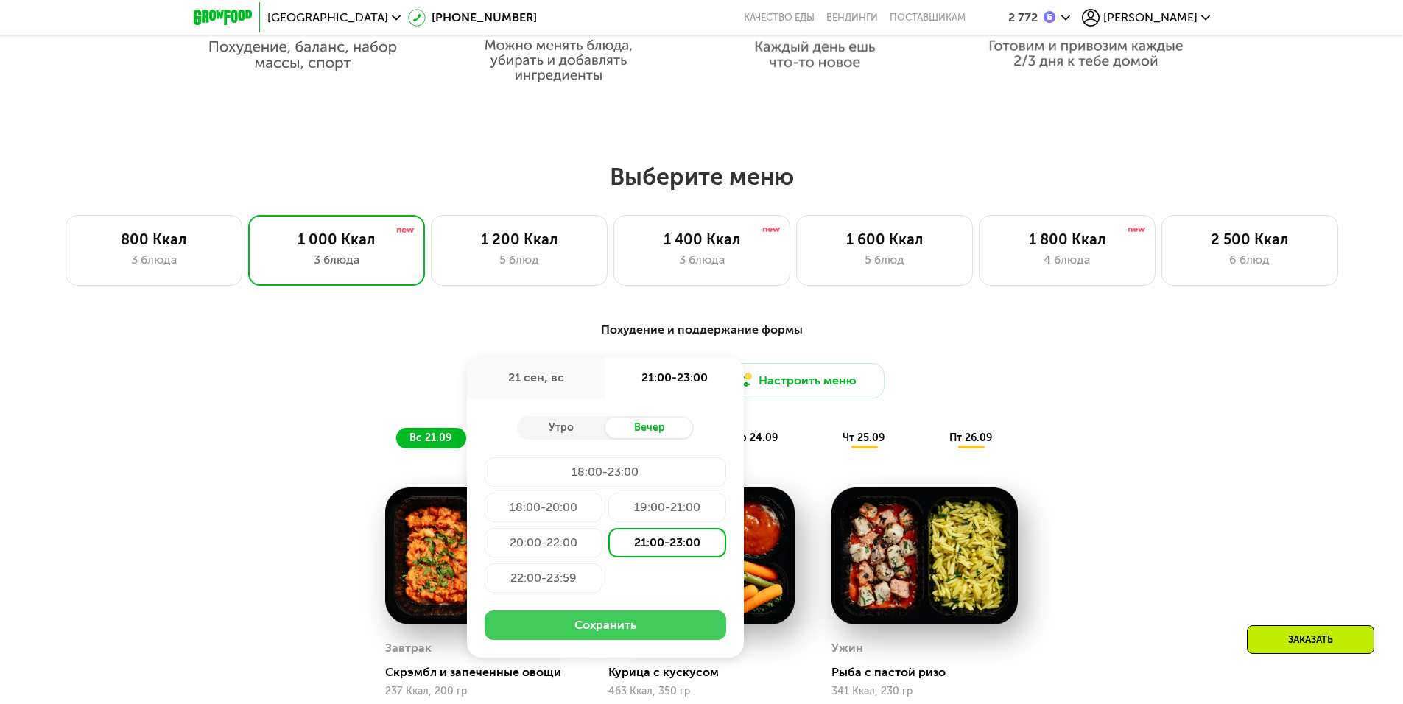
click at [622, 625] on button "Сохранить" at bounding box center [606, 625] width 242 height 29
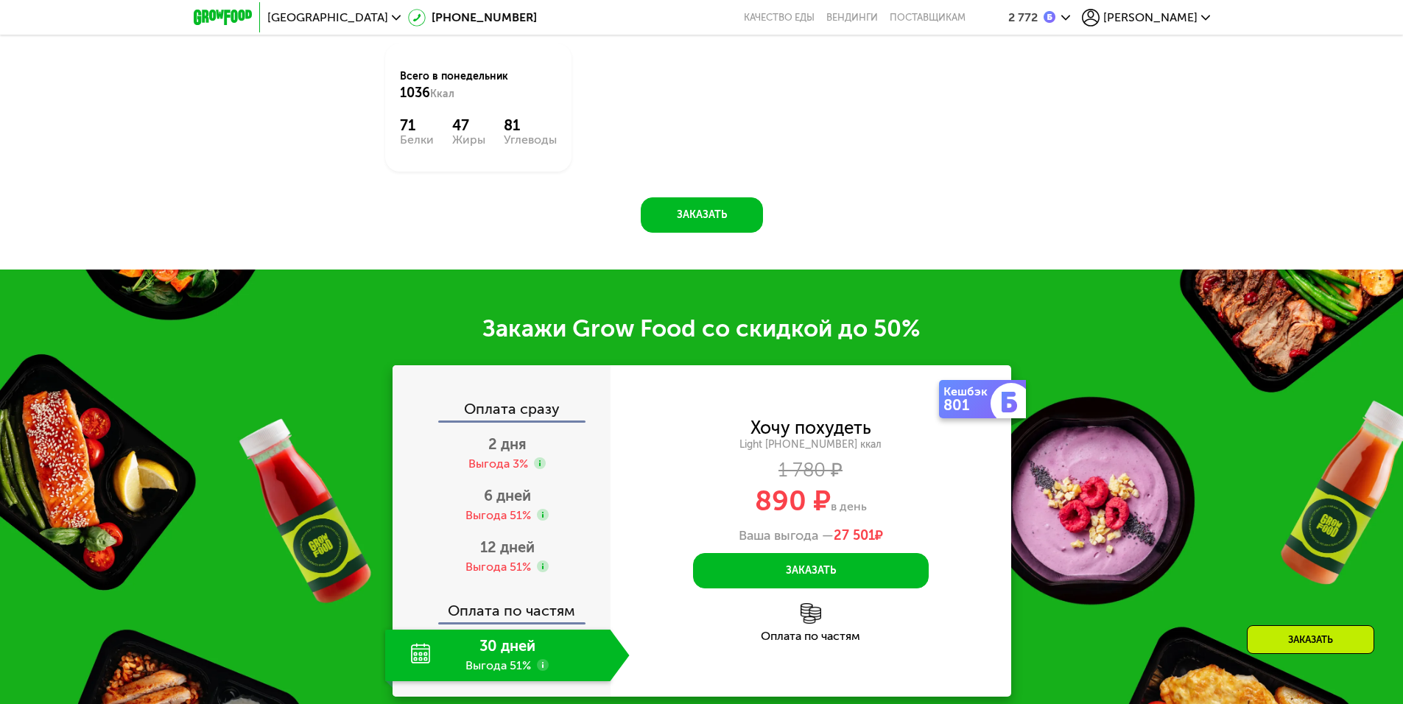
scroll to position [1792, 0]
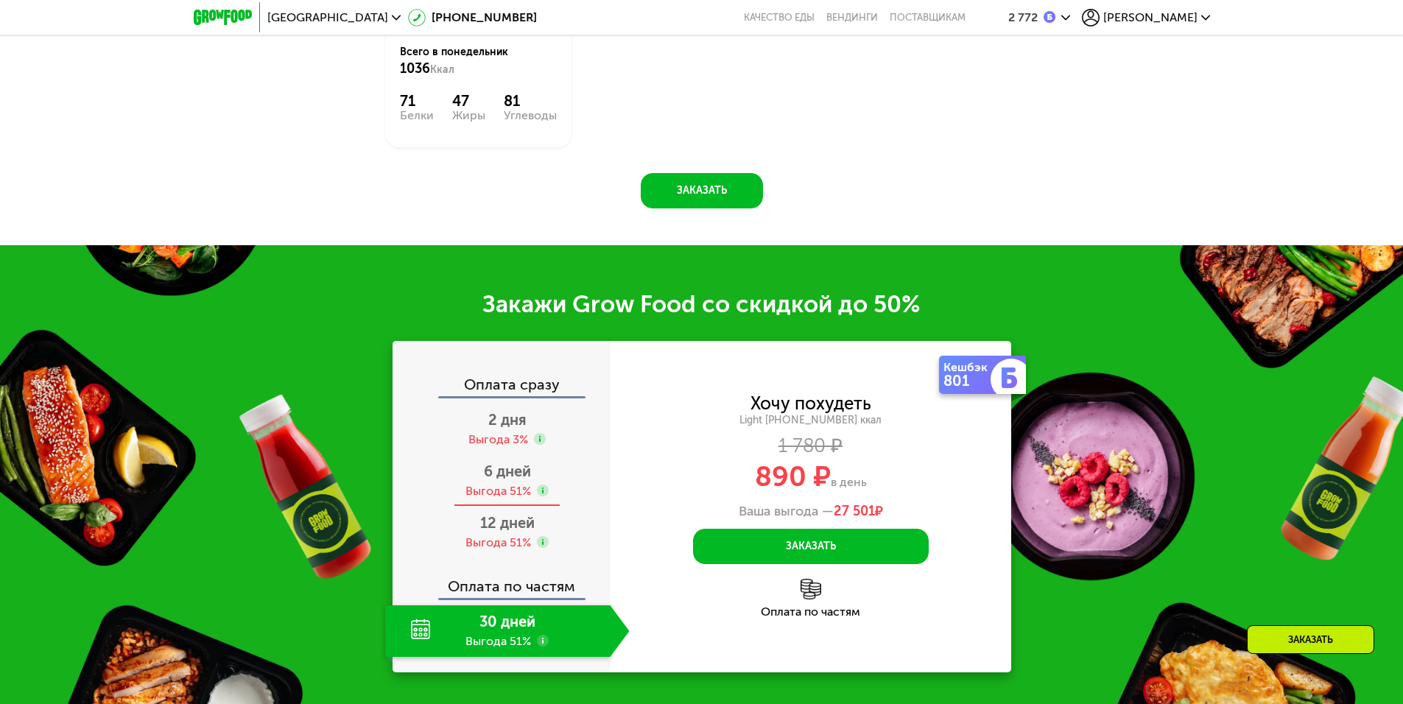
click at [509, 479] on span "6 дней" at bounding box center [507, 472] width 47 height 18
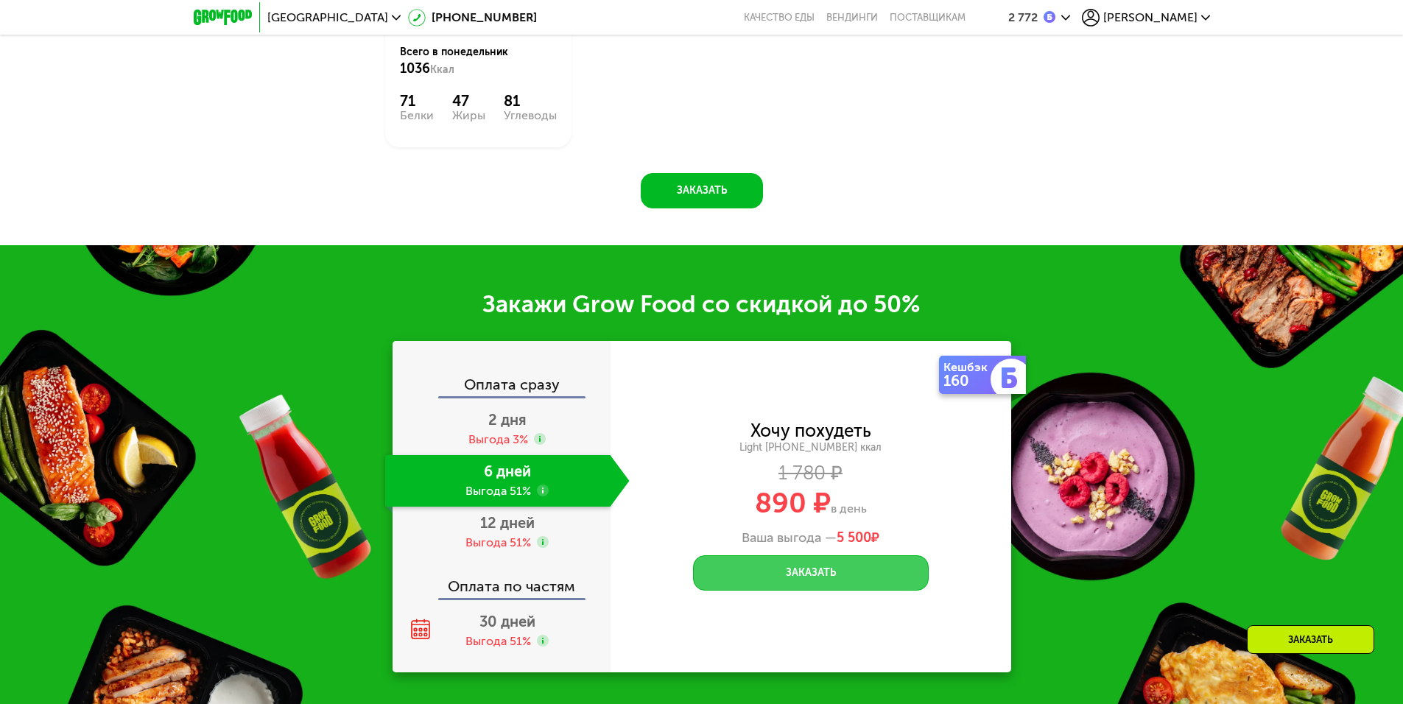
click at [813, 574] on button "Заказать" at bounding box center [811, 572] width 236 height 35
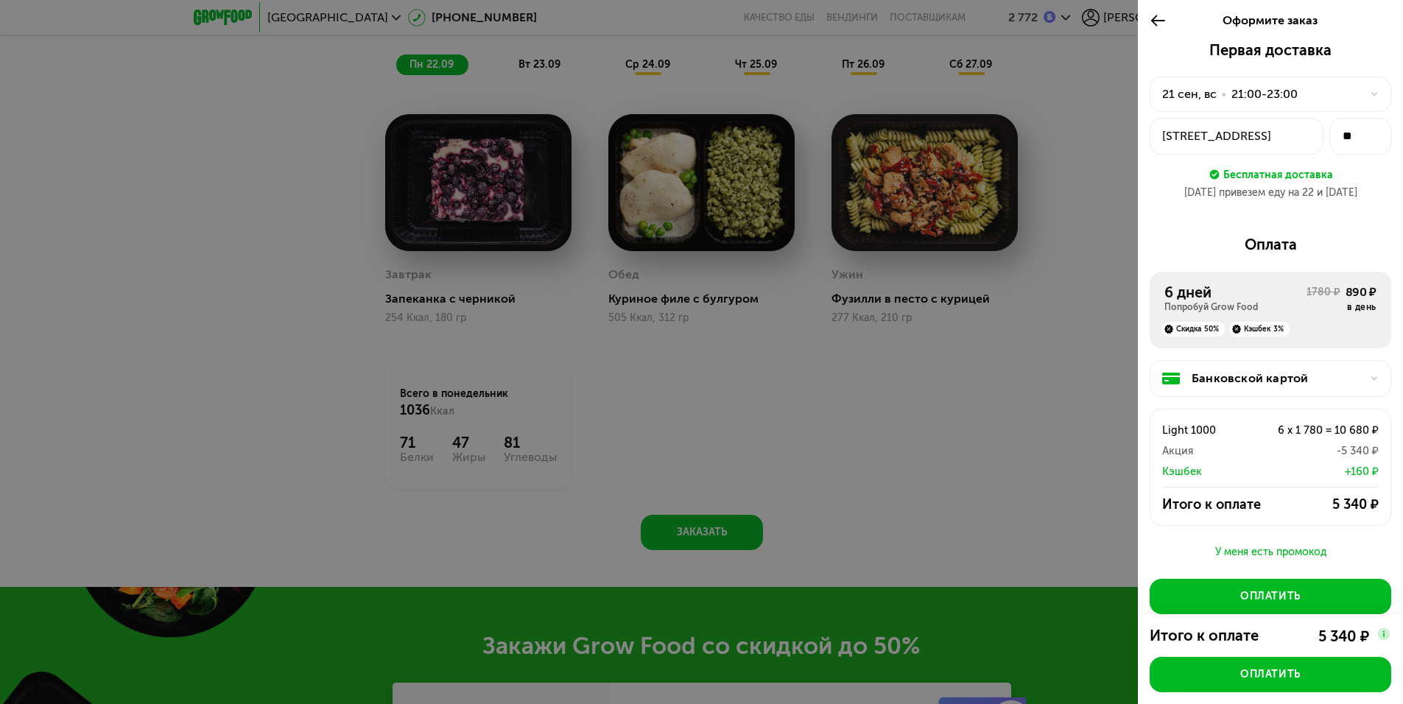
scroll to position [1376, 0]
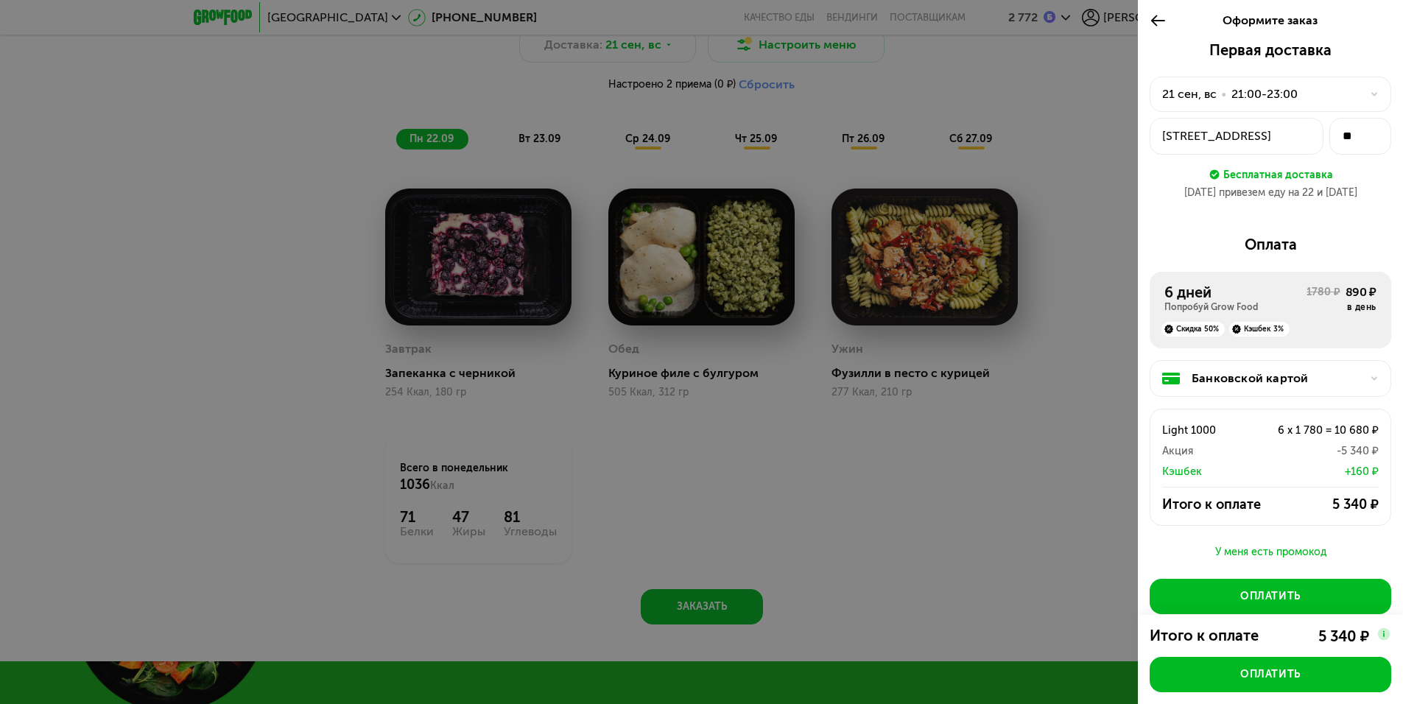
click at [1153, 17] on icon at bounding box center [1158, 21] width 17 height 18
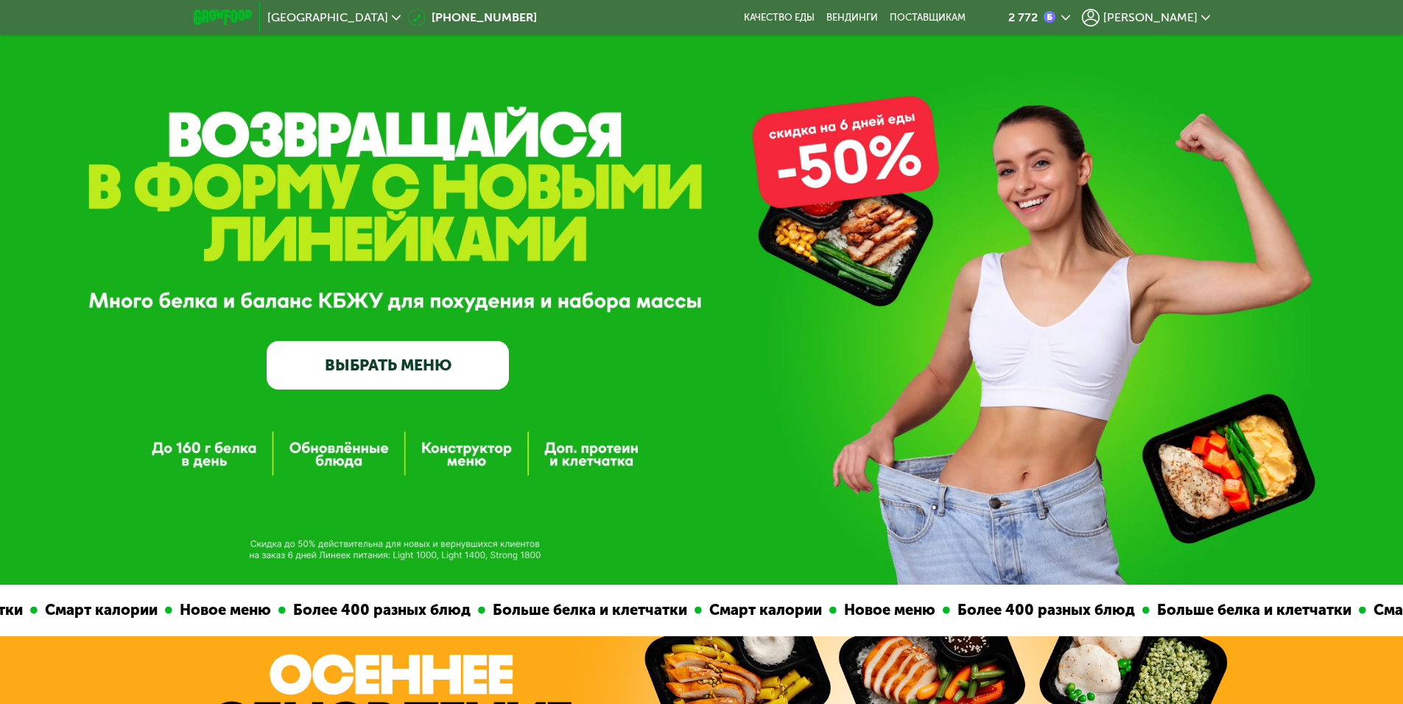
click at [1070, 15] on use at bounding box center [1065, 17] width 9 height 5
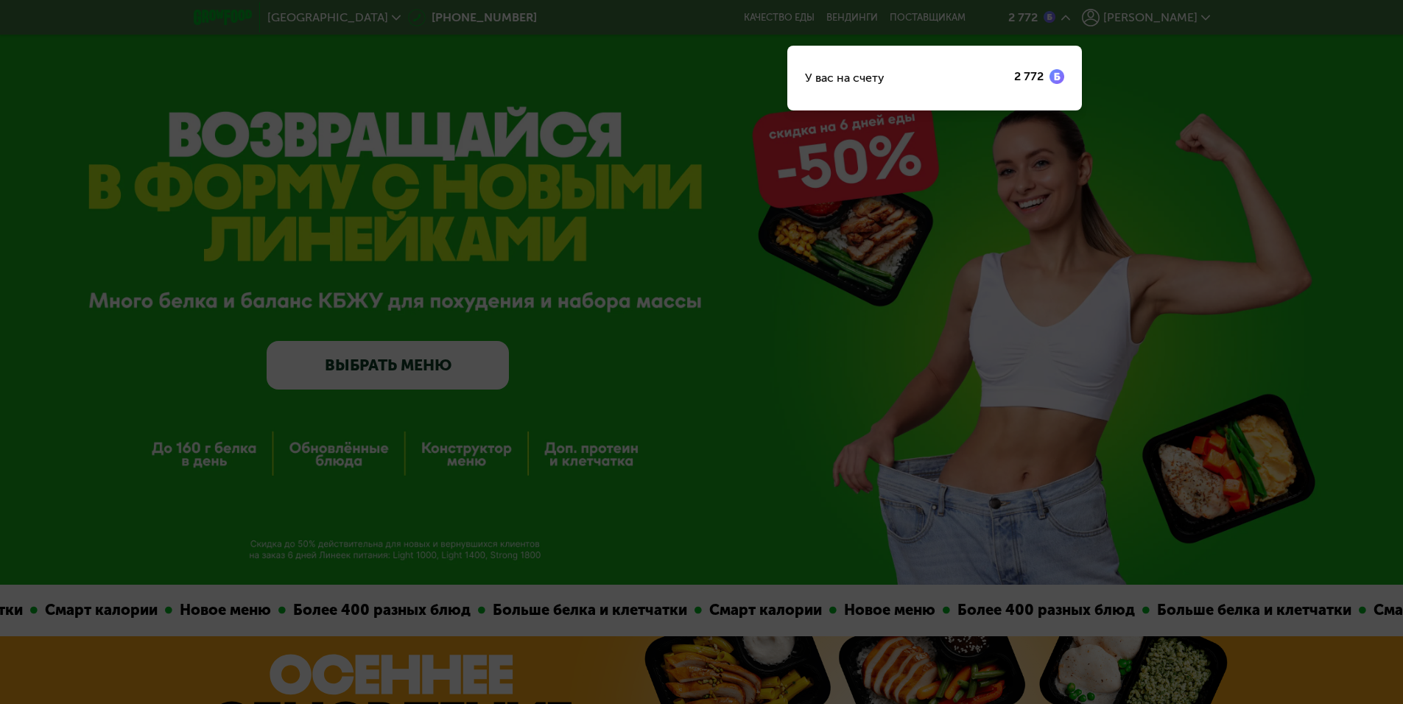
click at [1044, 77] on div "2 772" at bounding box center [1028, 77] width 29 height 12
click at [885, 75] on div "У вас на счету" at bounding box center [845, 78] width 80 height 18
